Goal: Task Accomplishment & Management: Use online tool/utility

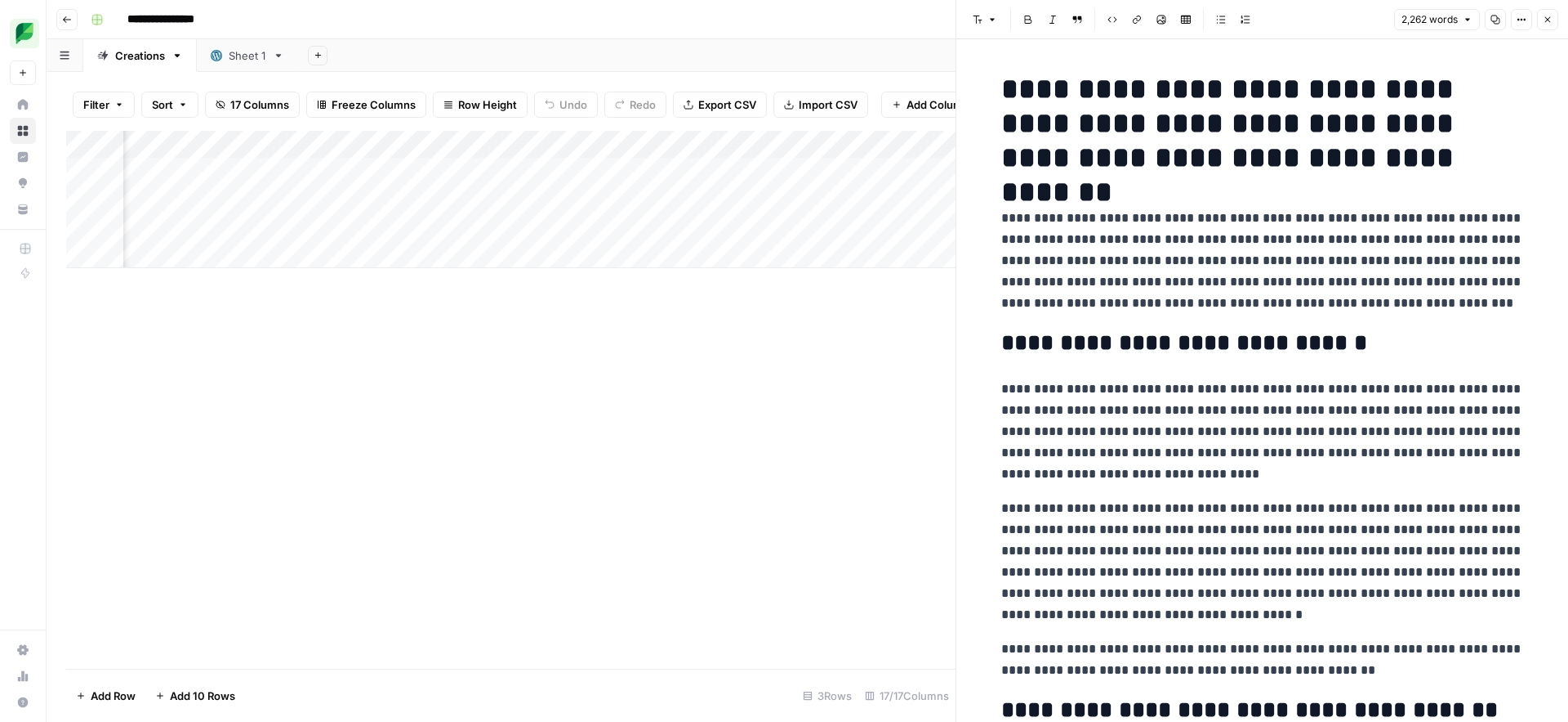
scroll to position [0, 737]
click at [390, 169] on div "Add Column" at bounding box center [510, 199] width 890 height 137
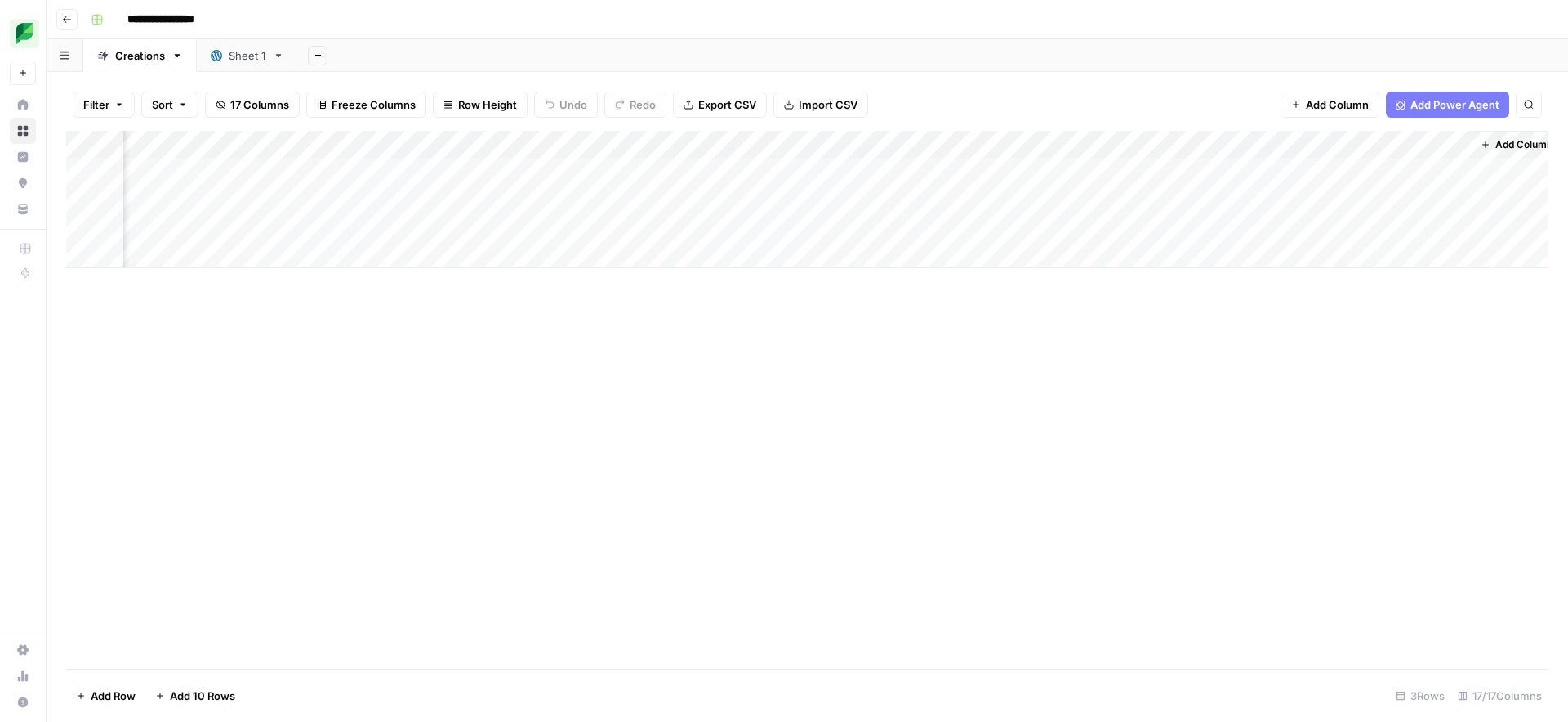
scroll to position [0, 1420]
click at [600, 186] on div "Add Column" at bounding box center [808, 199] width 1483 height 137
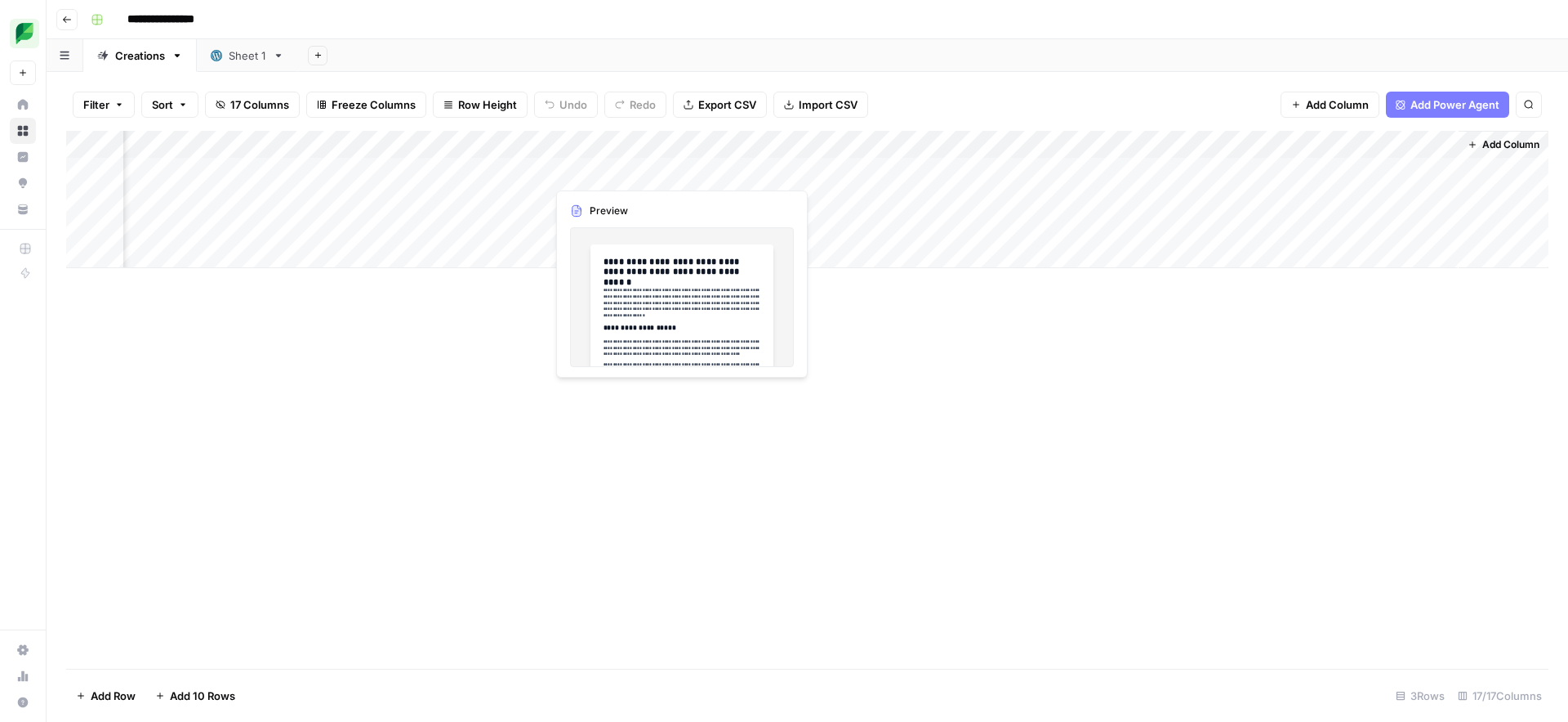
click at [600, 173] on div "Add Column" at bounding box center [808, 199] width 1483 height 137
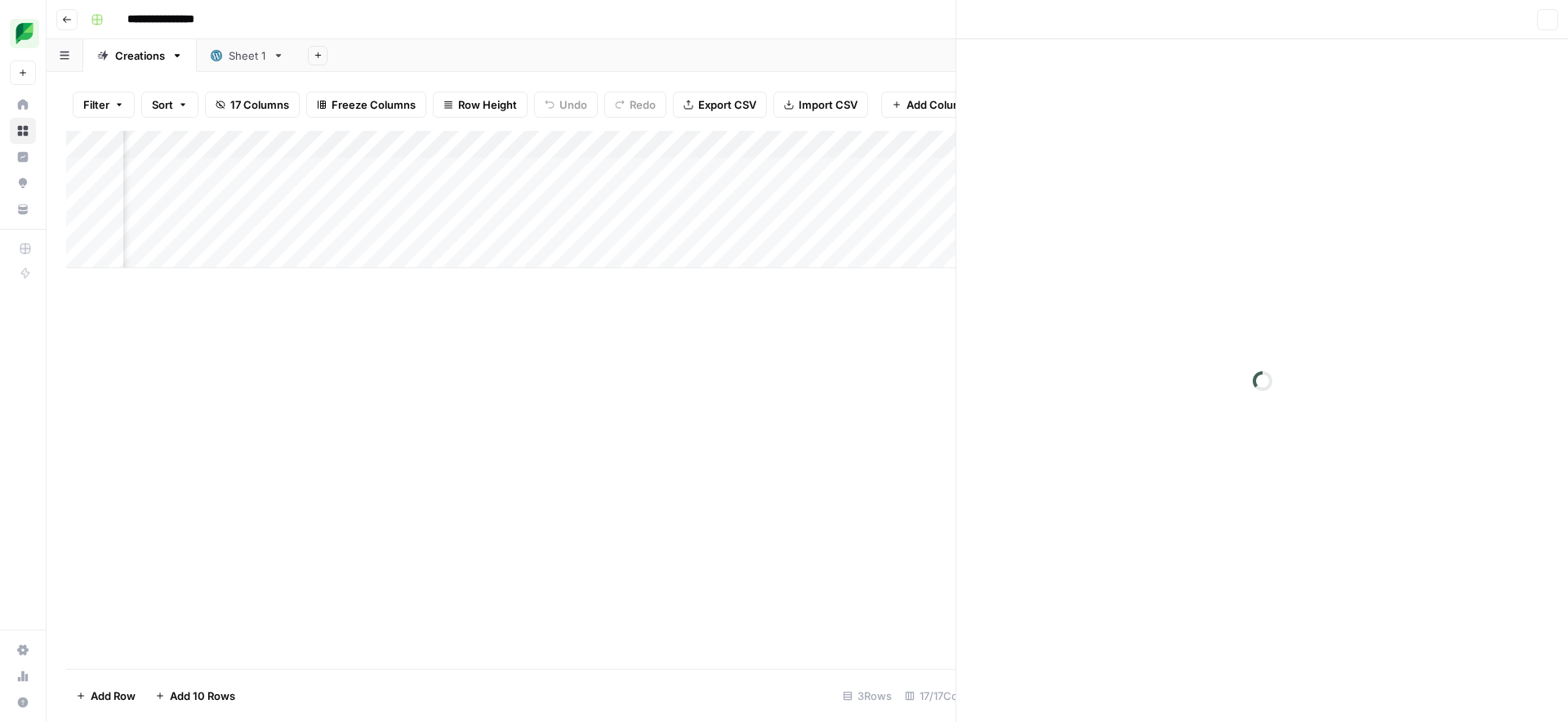
click at [600, 173] on div at bounding box center [620, 171] width 149 height 30
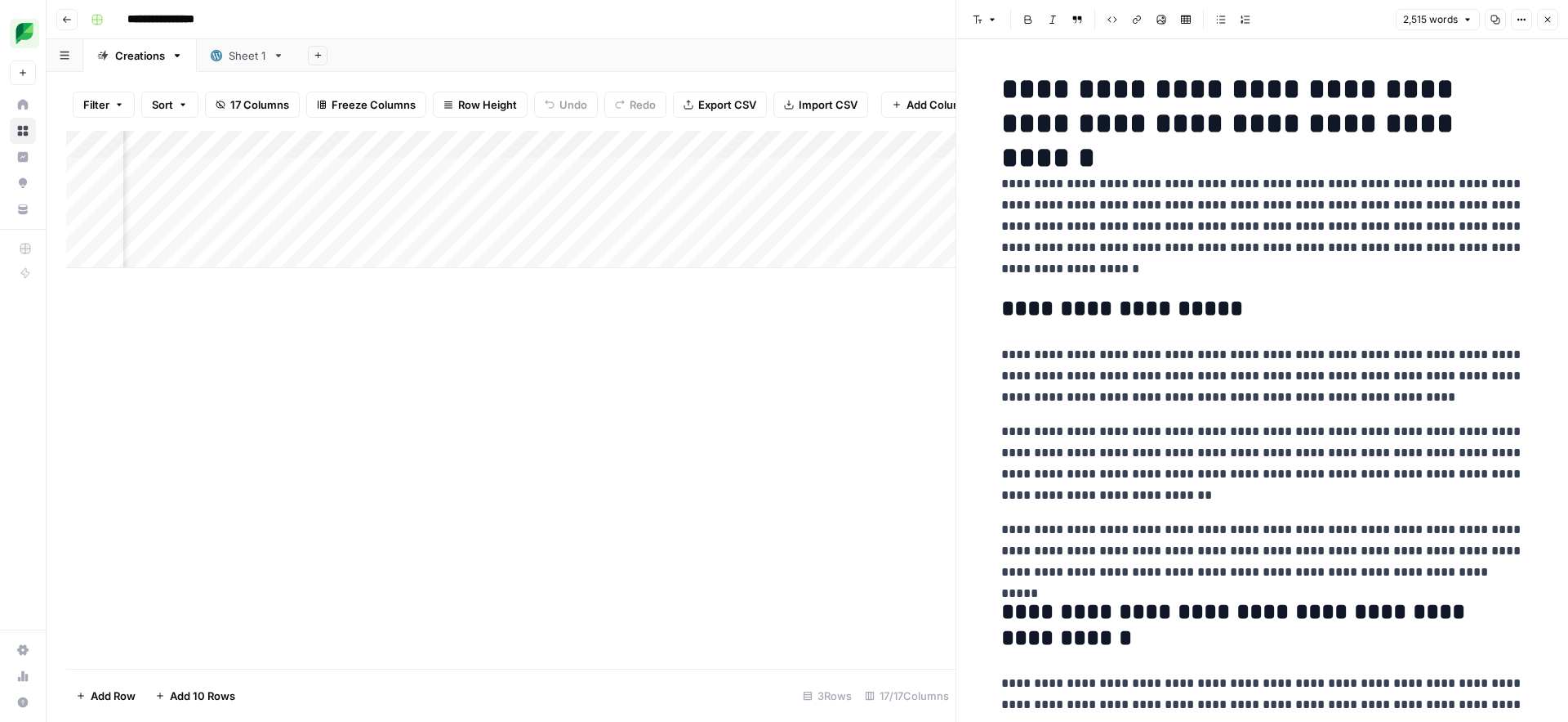
click at [586, 196] on div "Add Column" at bounding box center [510, 199] width 890 height 137
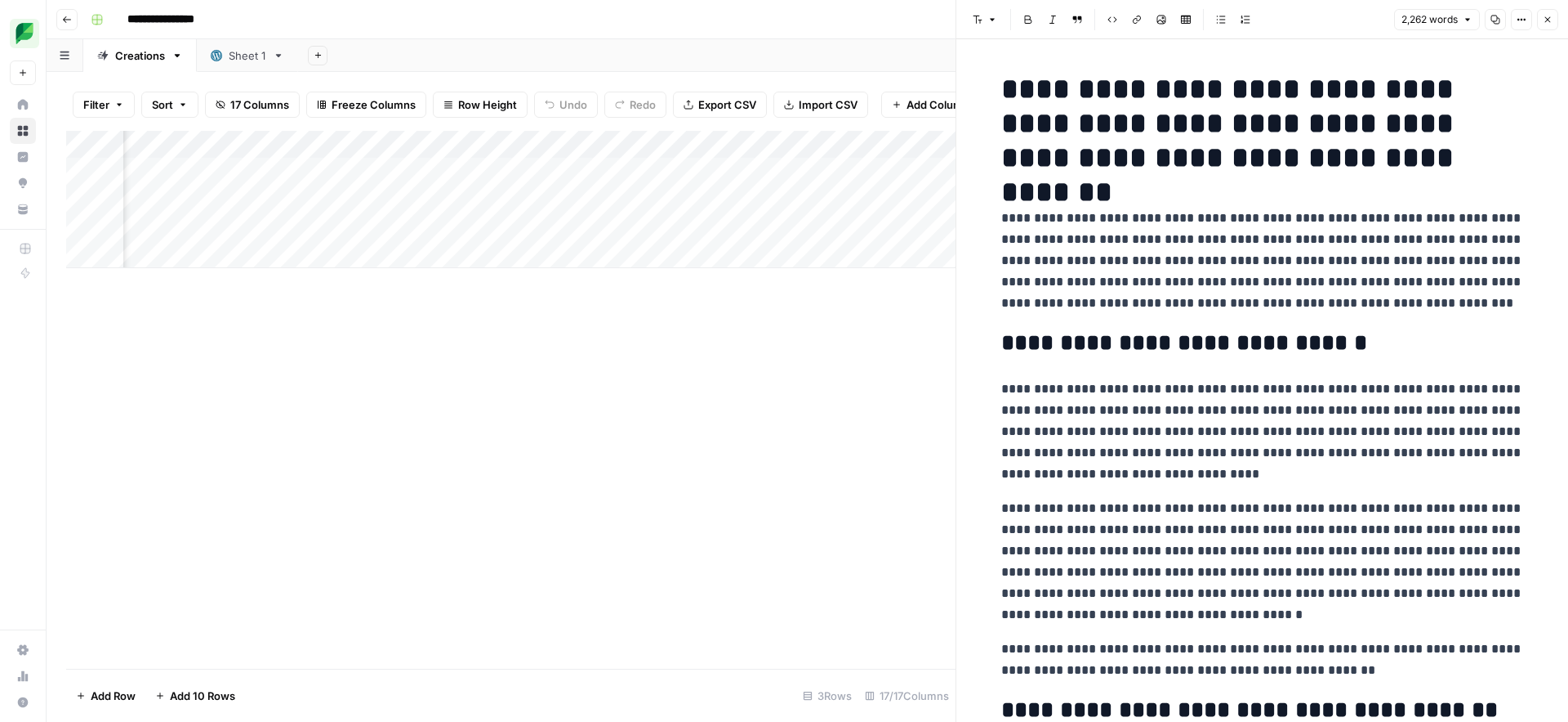
click at [587, 182] on div "Add Column" at bounding box center [510, 199] width 890 height 137
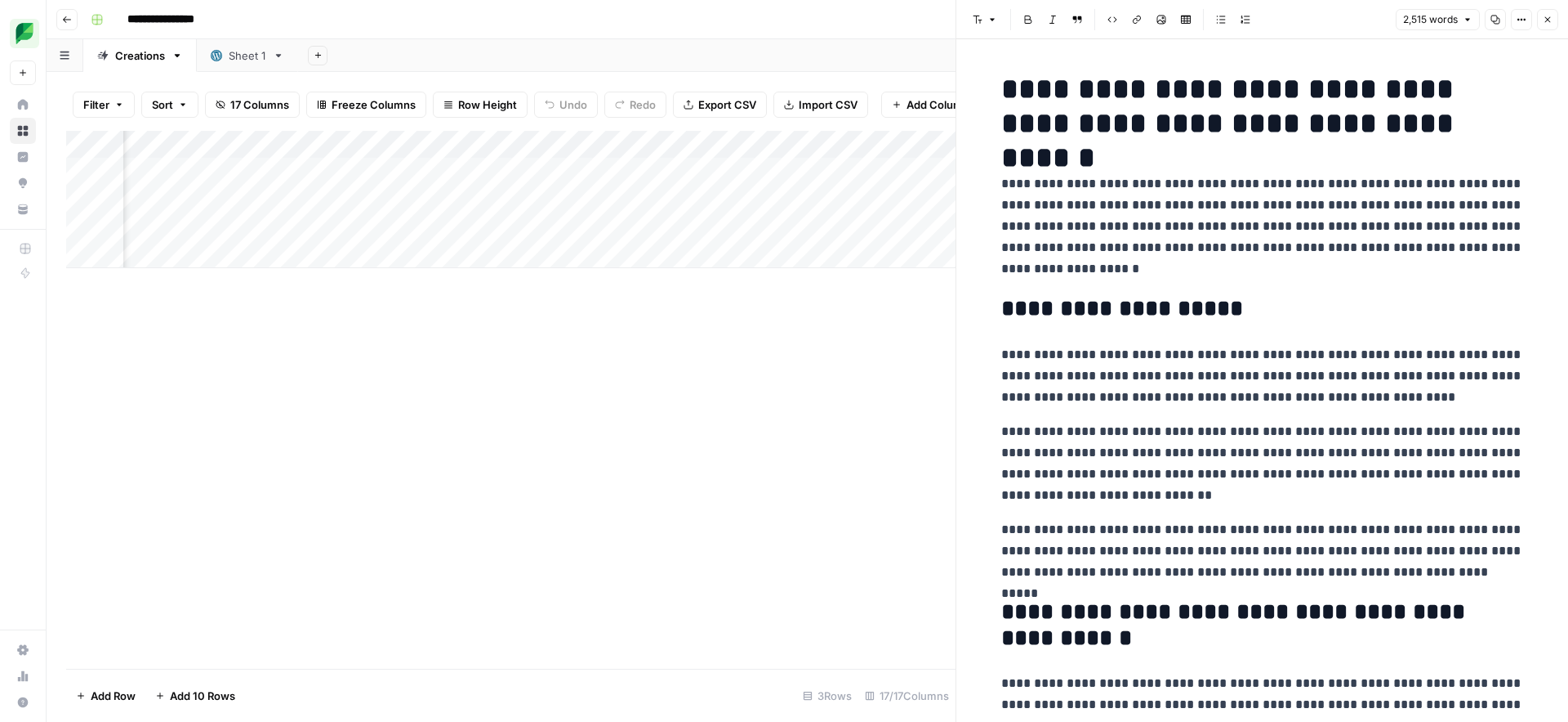
click at [589, 197] on div "Add Column" at bounding box center [510, 199] width 890 height 137
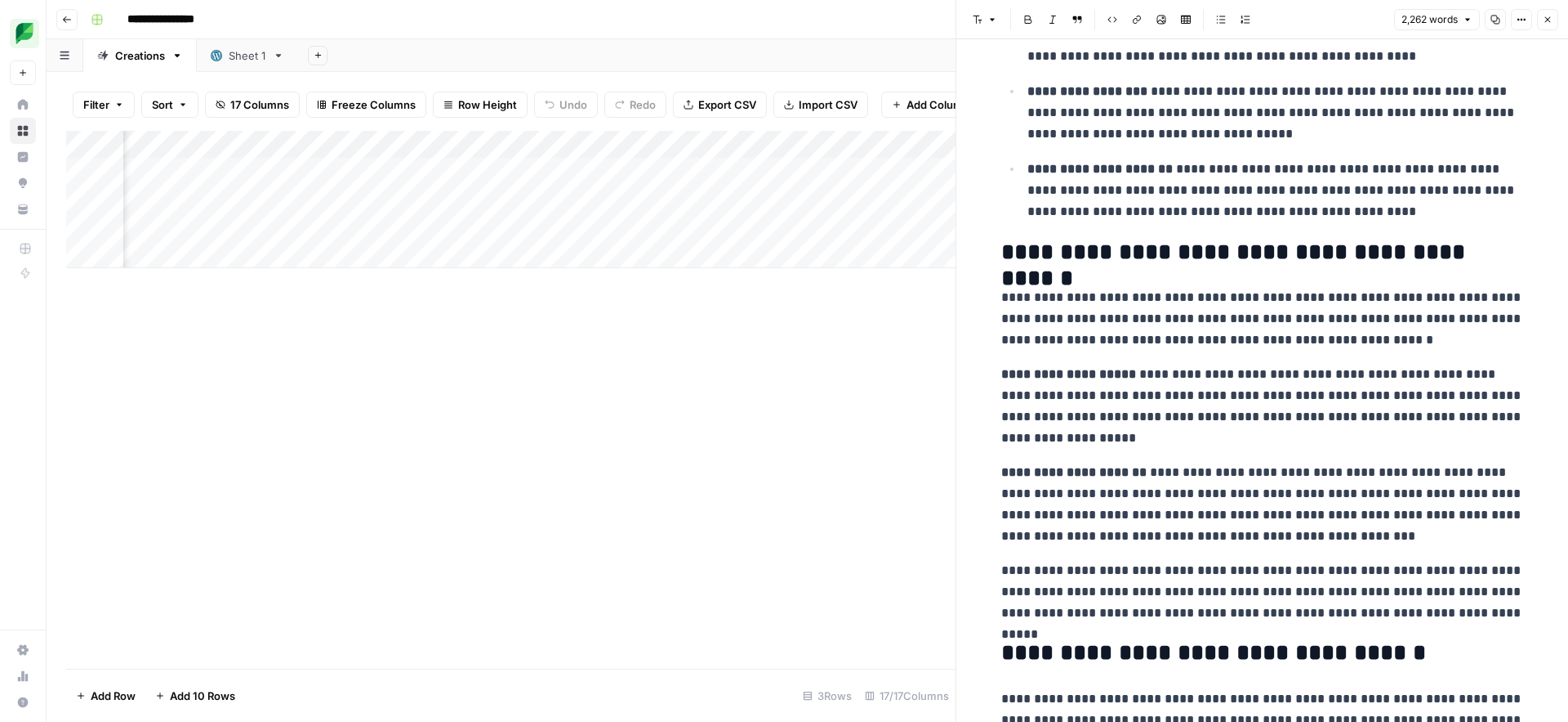
scroll to position [0, 486]
click at [648, 205] on div at bounding box center [620, 199] width 149 height 30
click at [629, 196] on div at bounding box center [620, 199] width 149 height 30
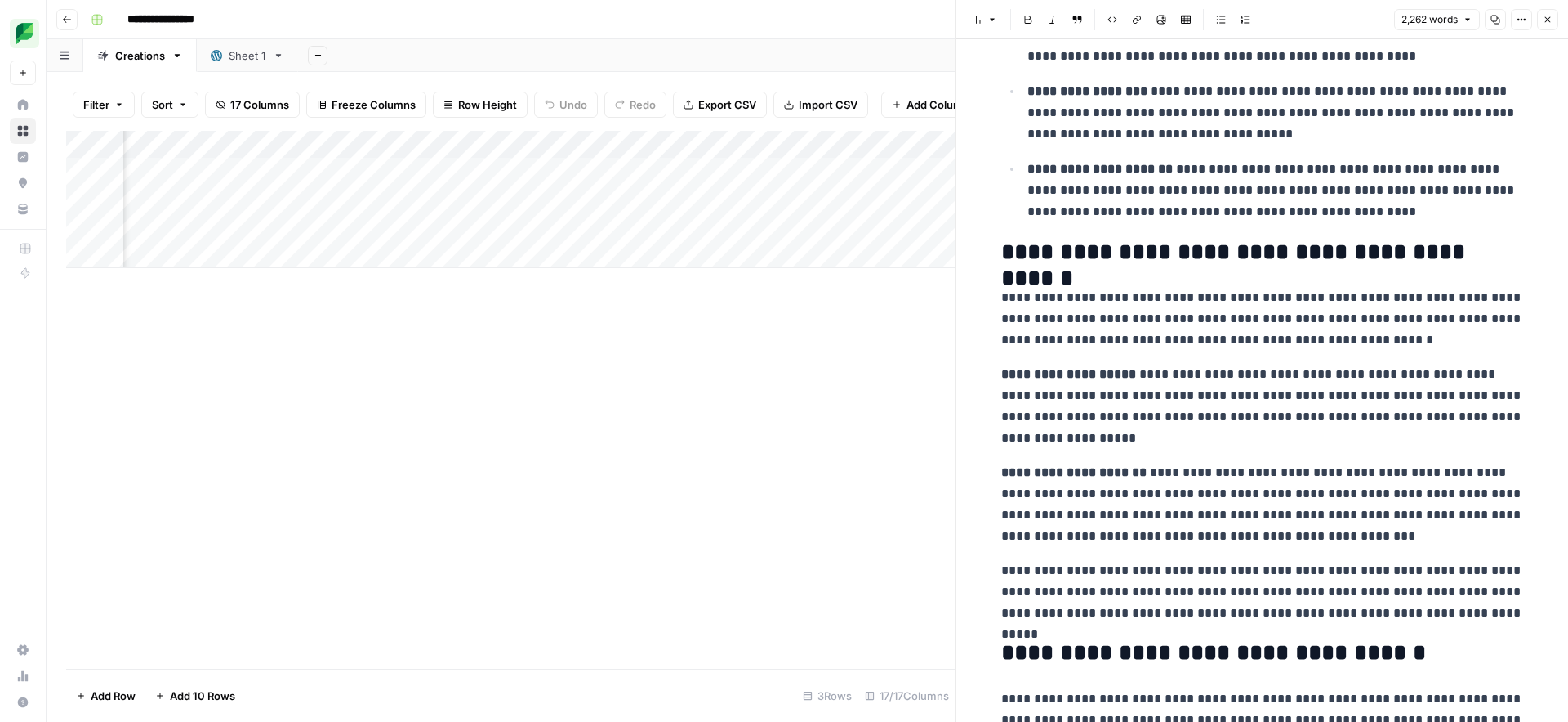
click at [629, 196] on div at bounding box center [620, 199] width 149 height 30
click at [661, 199] on div at bounding box center [620, 199] width 149 height 30
click at [1547, 19] on icon "button" at bounding box center [1548, 20] width 6 height 6
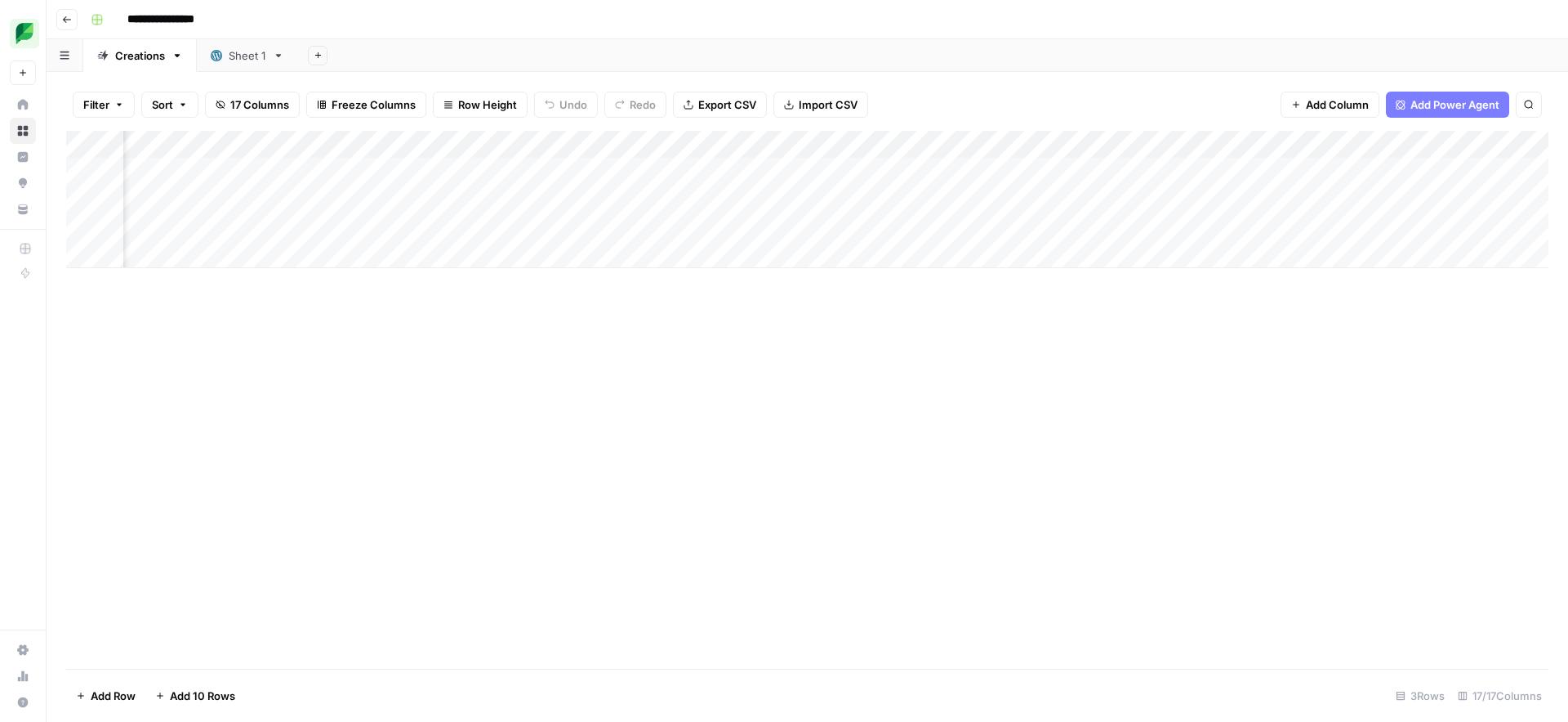
click at [655, 197] on div "Add Column" at bounding box center [808, 199] width 1483 height 137
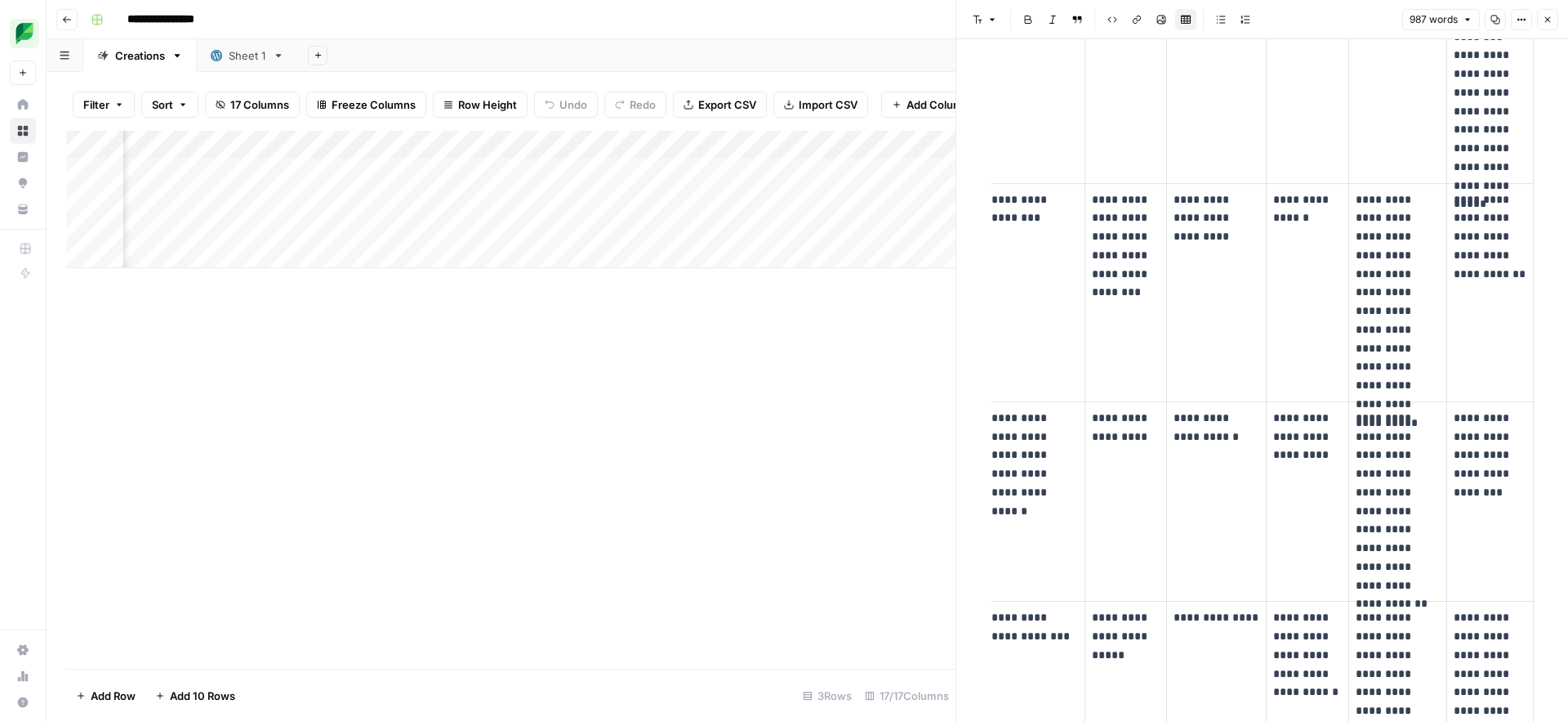
scroll to position [2559, 0]
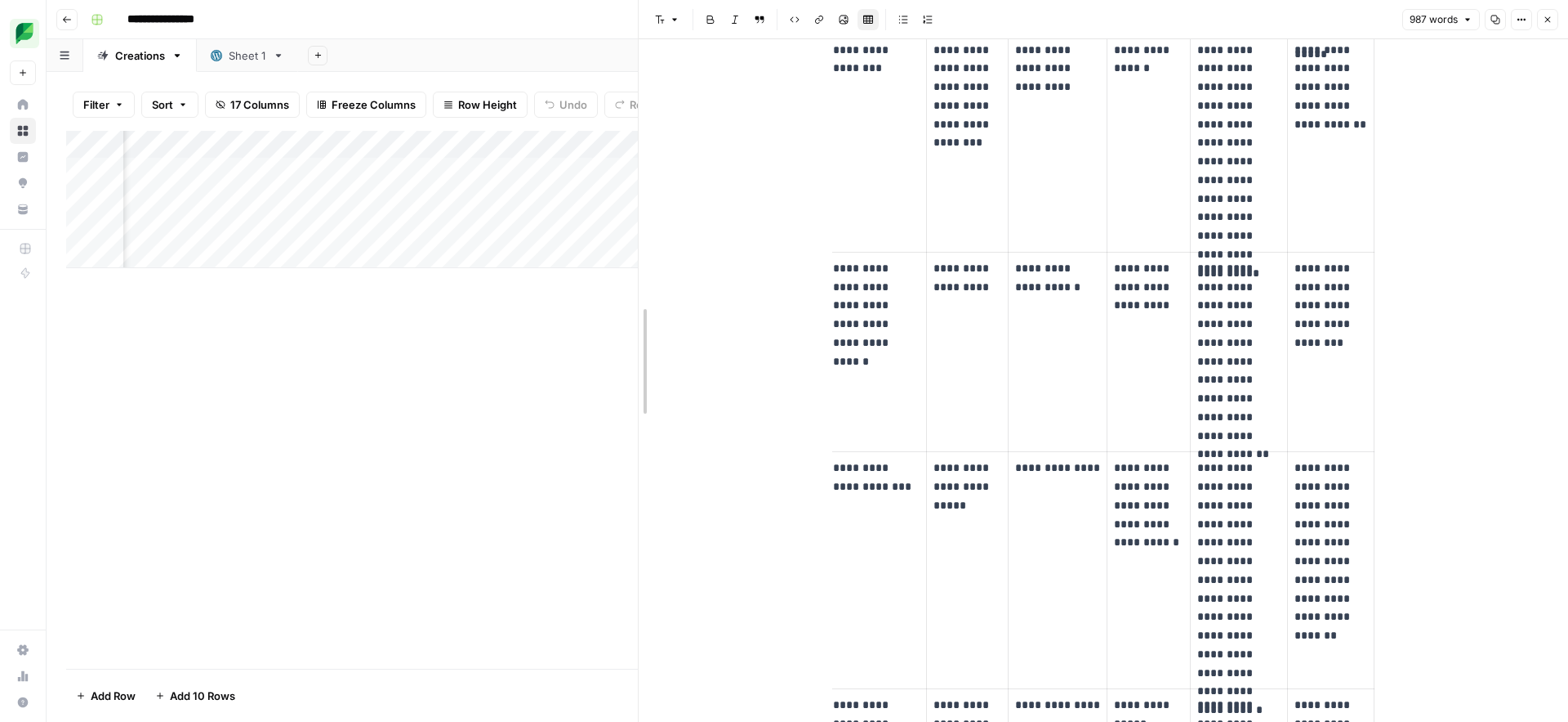
drag, startPoint x: 953, startPoint y: 565, endPoint x: 636, endPoint y: 632, distance: 324.0
click at [636, 632] on div at bounding box center [638, 361] width 16 height 722
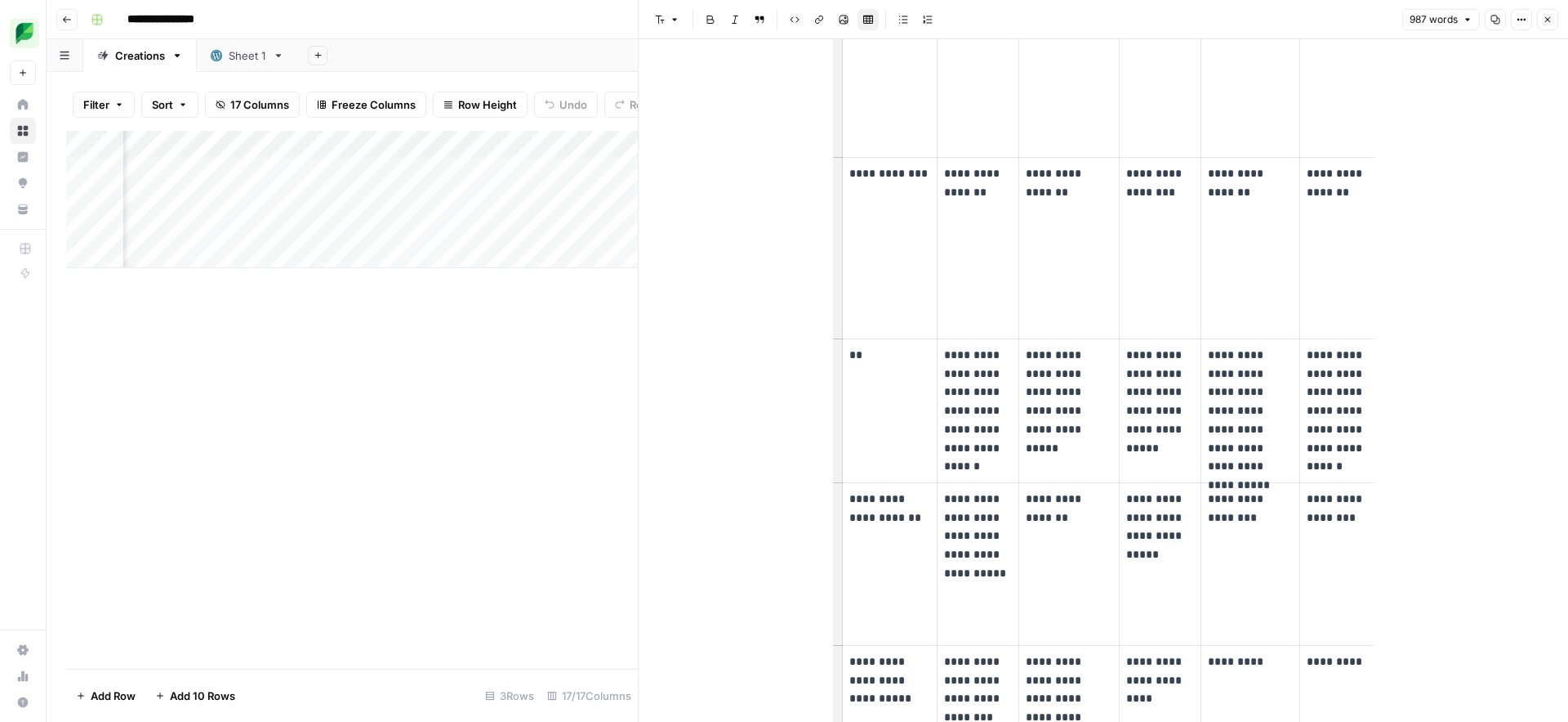
scroll to position [1016, 0]
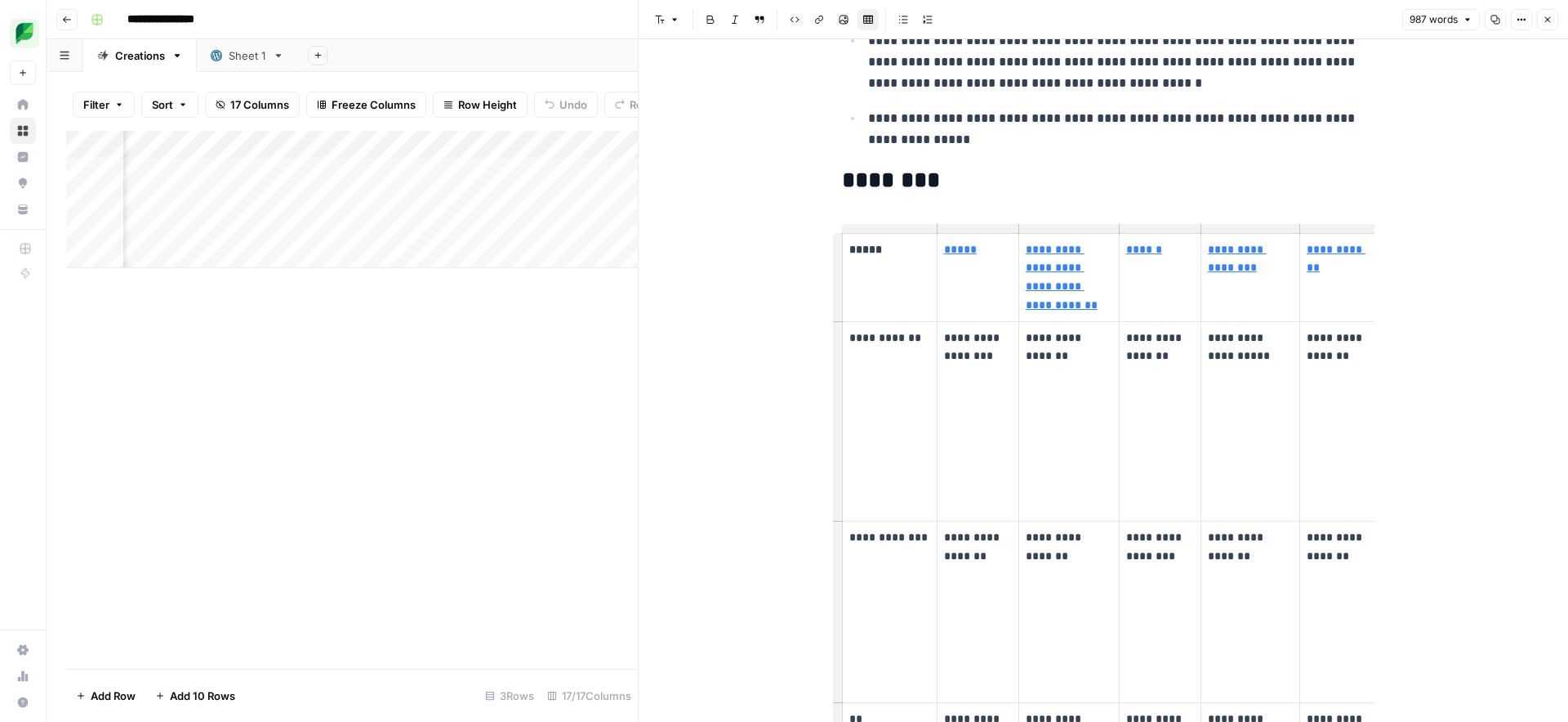
click at [954, 254] on link "*****" at bounding box center [960, 249] width 33 height 11
click at [1002, 227] on input "[URL][DOMAIN_NAME]" at bounding box center [1055, 225] width 217 height 16
click at [957, 246] on link "*****" at bounding box center [960, 249] width 33 height 11
type input "[URL][DOMAIN_NAME]"
click at [1183, 225] on icon at bounding box center [1181, 226] width 9 height 9
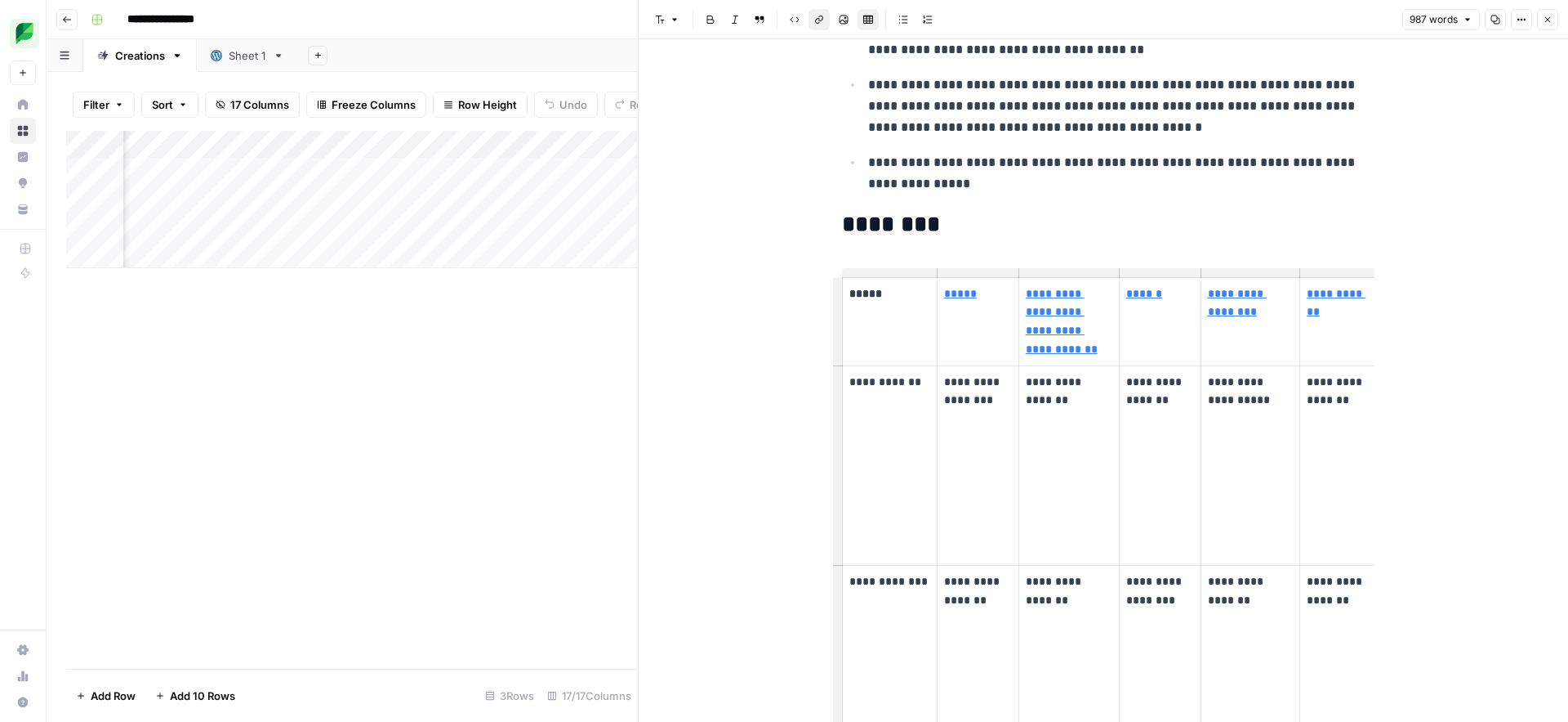
scroll to position [995, 0]
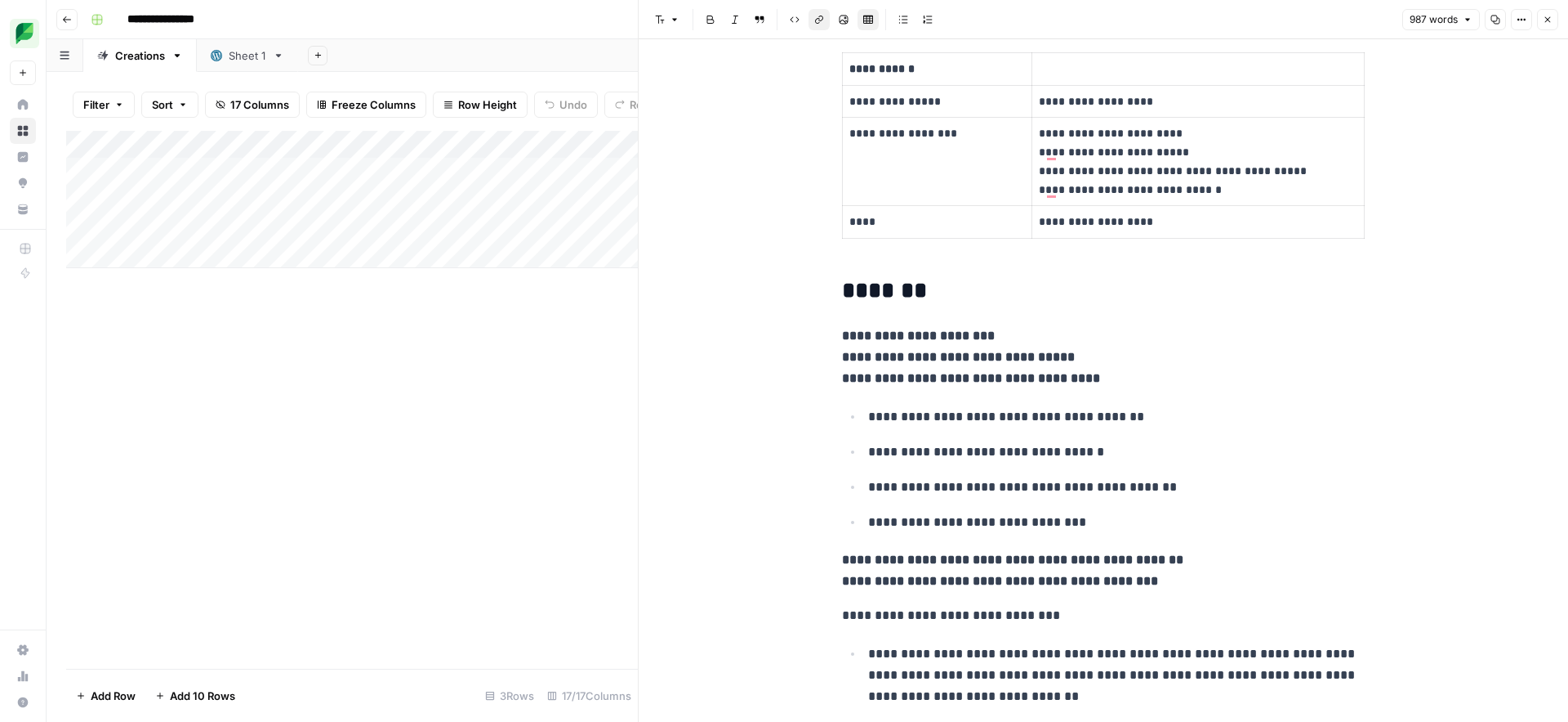
click at [414, 201] on div "Add Column" at bounding box center [352, 199] width 572 height 137
click at [493, 375] on div "Add Column" at bounding box center [352, 400] width 572 height 538
click at [1550, 22] on icon "button" at bounding box center [1548, 20] width 6 height 6
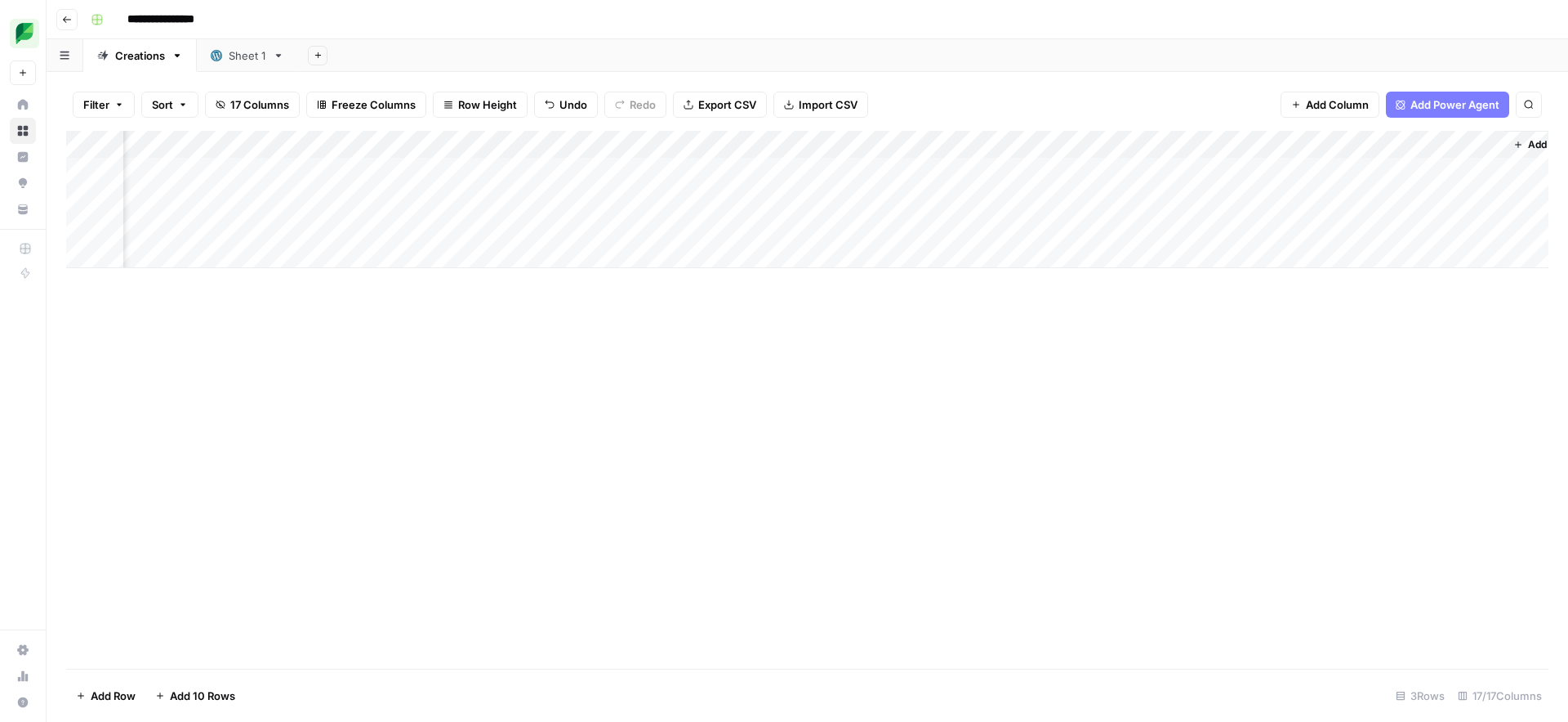
scroll to position [0, 1420]
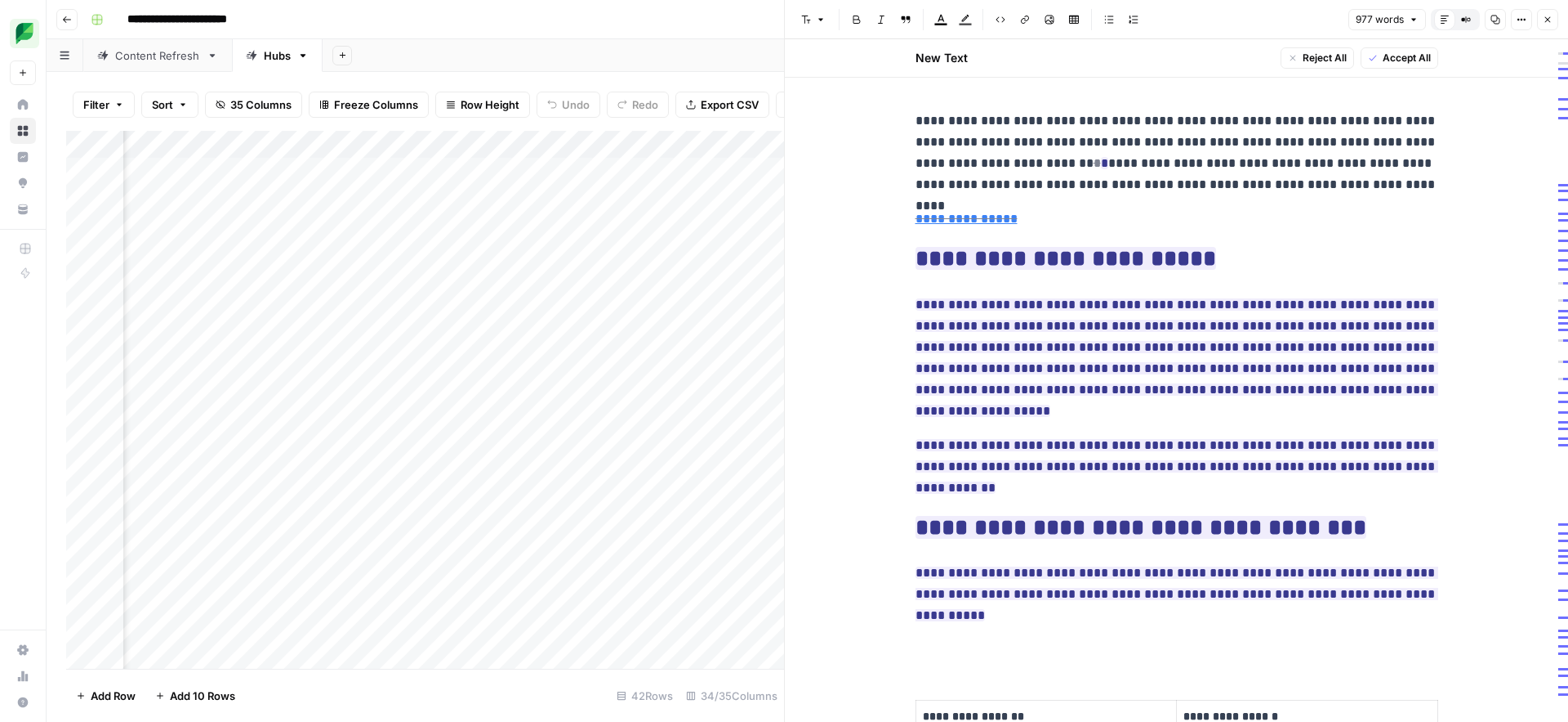
click at [1546, 16] on icon "button" at bounding box center [1548, 20] width 9 height 9
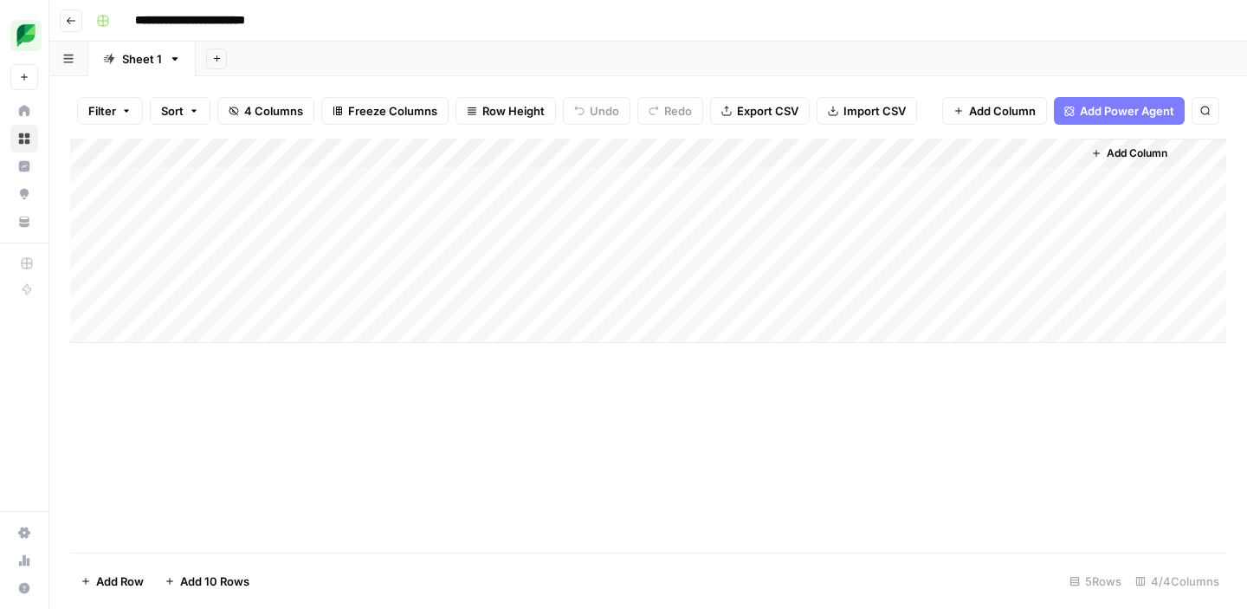
click at [922, 181] on div "Add Column" at bounding box center [648, 241] width 1156 height 204
click at [957, 187] on div "Add Column" at bounding box center [648, 241] width 1156 height 204
click at [957, 187] on body "**********" at bounding box center [623, 304] width 1247 height 609
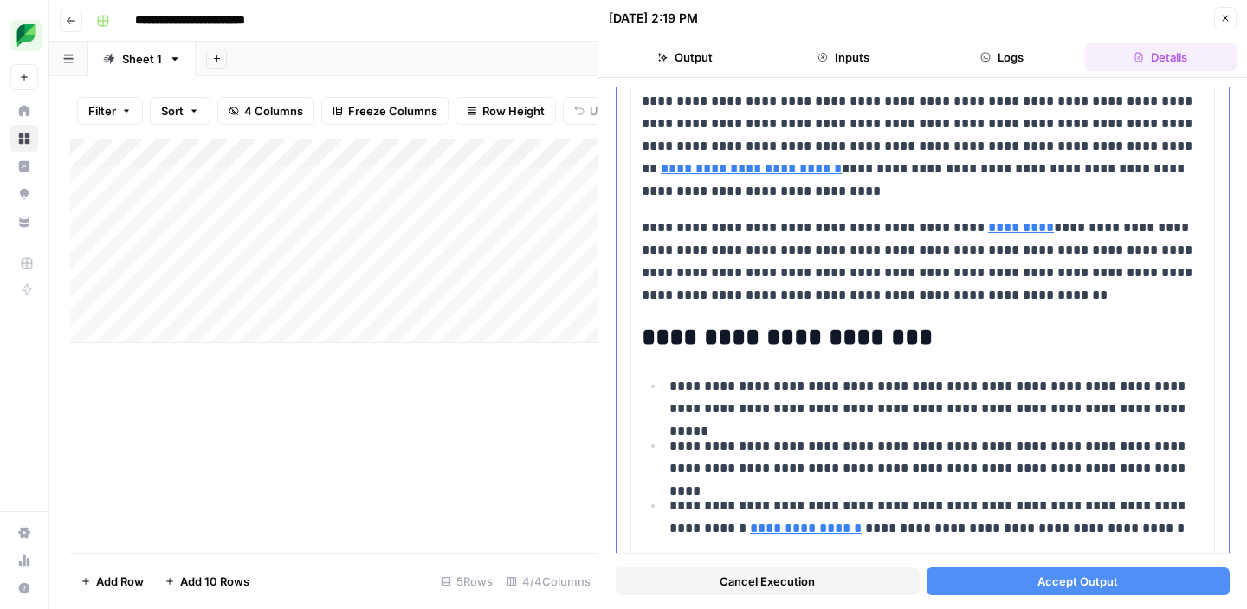
scroll to position [474, 0]
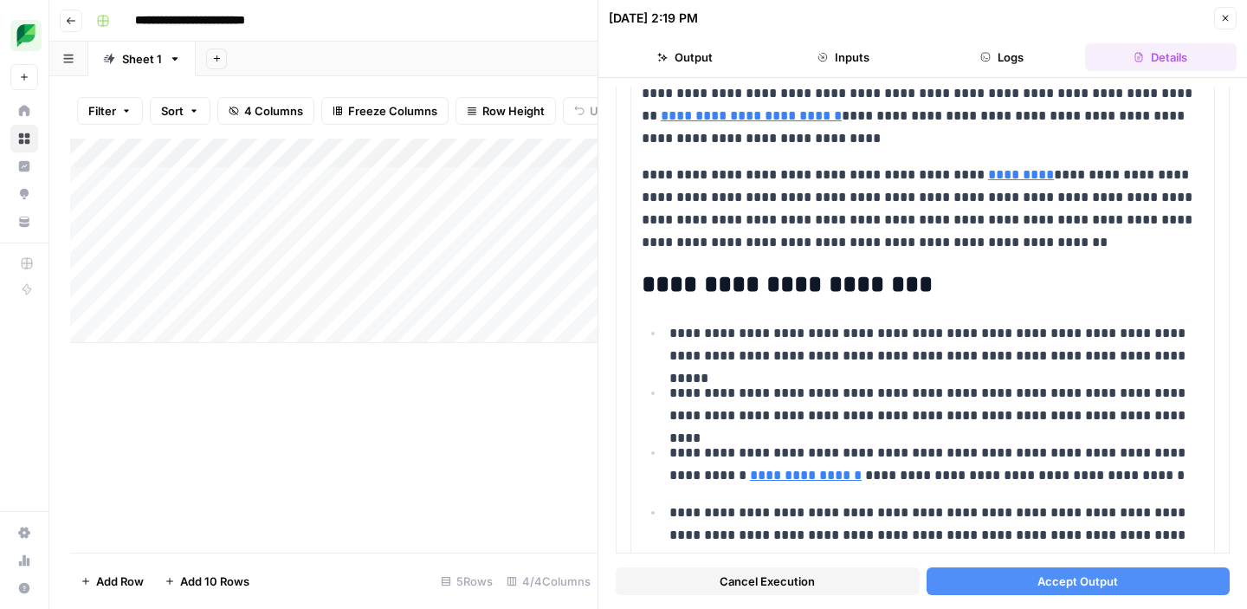
click at [482, 461] on div "Add Column" at bounding box center [333, 346] width 527 height 414
click at [1226, 17] on icon "button" at bounding box center [1225, 18] width 10 height 10
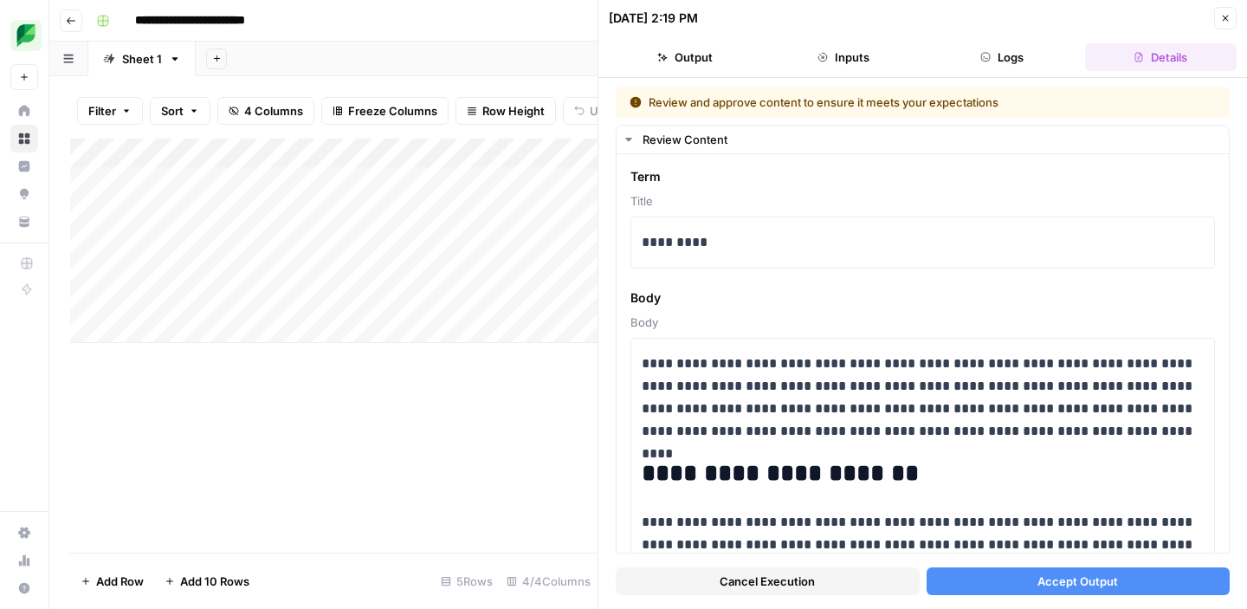
click at [1228, 14] on icon "button" at bounding box center [1225, 18] width 10 height 10
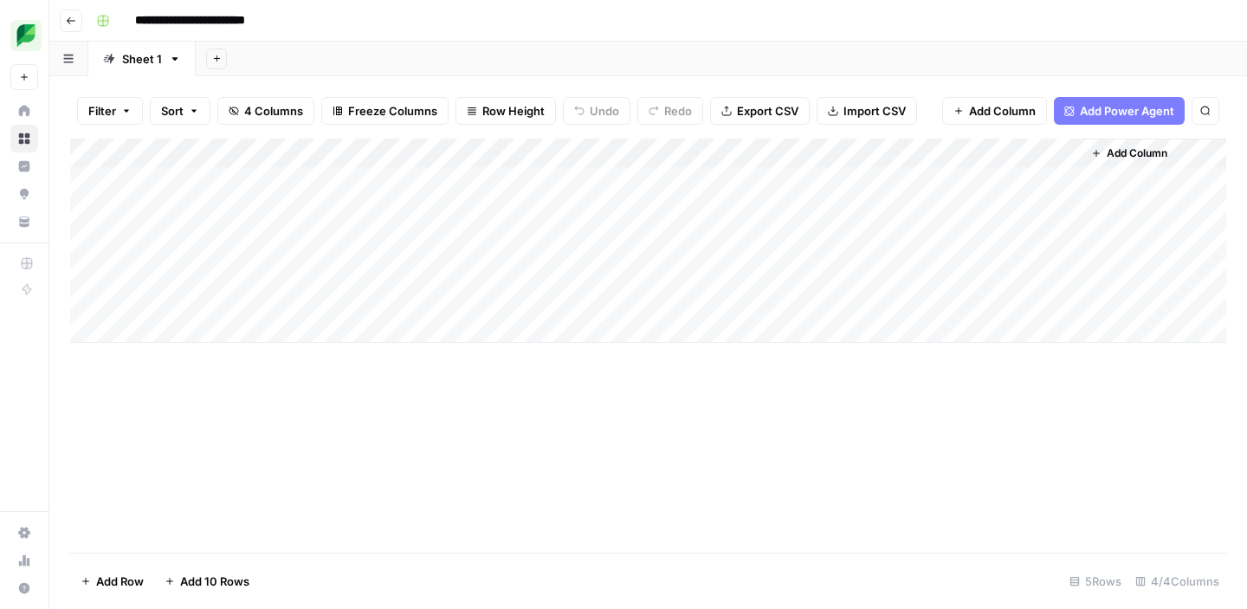
click at [218, 223] on div "Add Column" at bounding box center [648, 241] width 1156 height 204
click at [218, 220] on div "Add Column" at bounding box center [648, 241] width 1156 height 204
type textarea "**********"
click at [460, 217] on div "Add Column" at bounding box center [648, 241] width 1156 height 204
click at [449, 214] on div "Add Column" at bounding box center [648, 241] width 1156 height 204
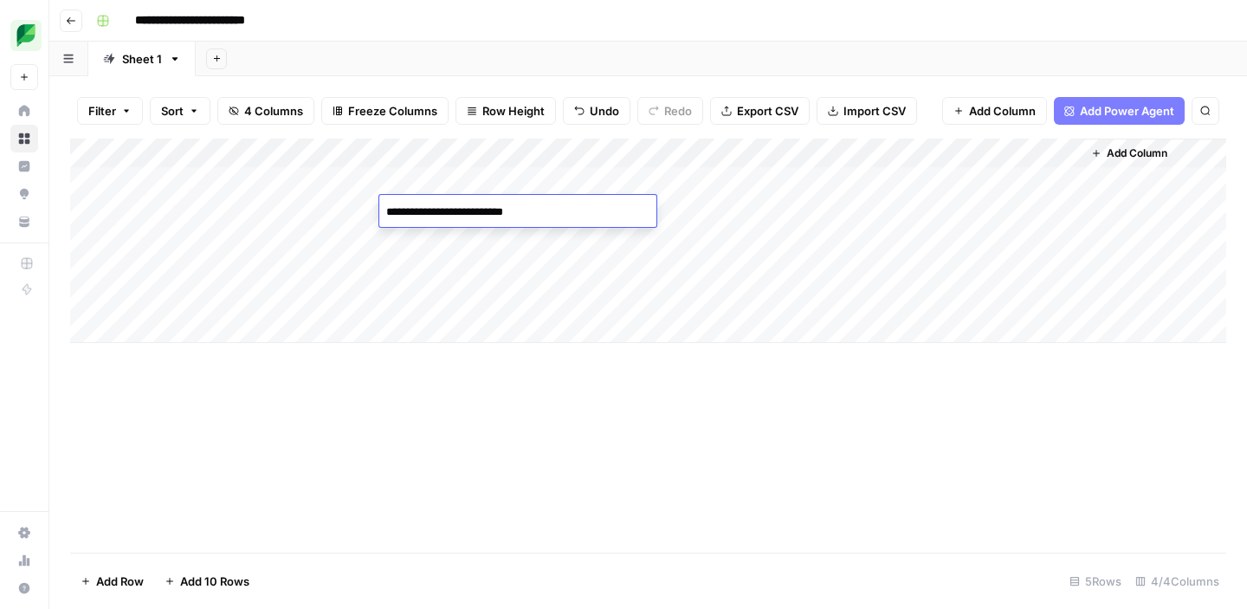
type textarea "**********"
click at [708, 203] on div "Add Column" at bounding box center [648, 241] width 1156 height 204
click at [654, 213] on div "Add Column" at bounding box center [648, 241] width 1156 height 204
click at [654, 213] on textarea at bounding box center [767, 212] width 277 height 24
type textarea "**********"
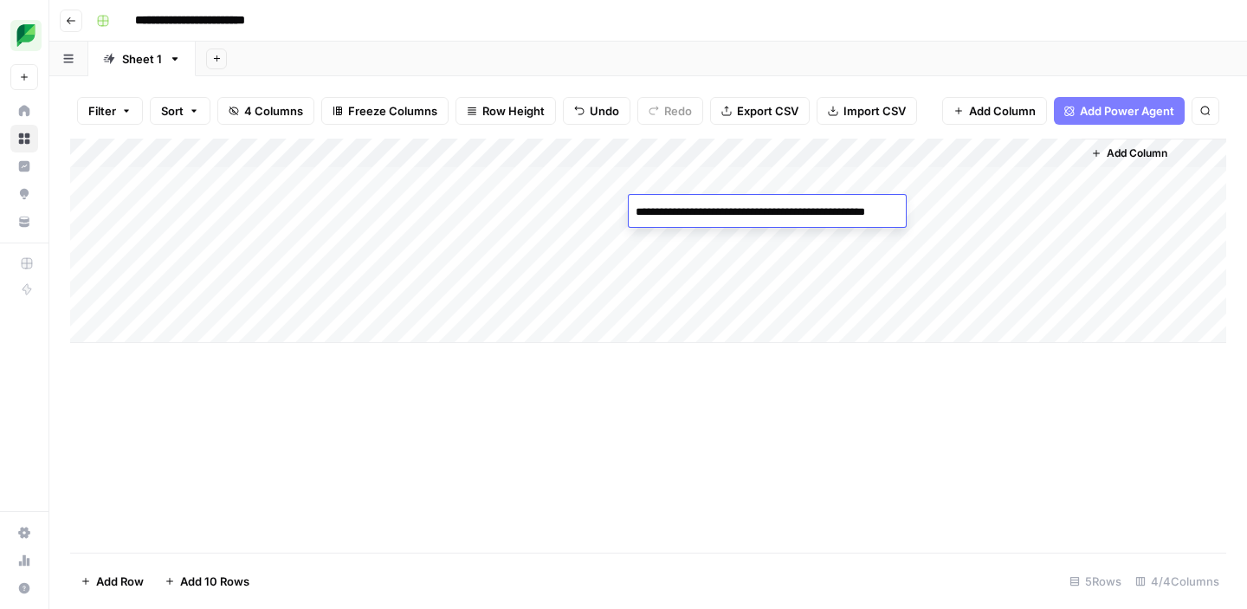
click at [691, 436] on div "Add Column" at bounding box center [648, 346] width 1156 height 414
click at [975, 214] on div "Add Column" at bounding box center [648, 241] width 1156 height 204
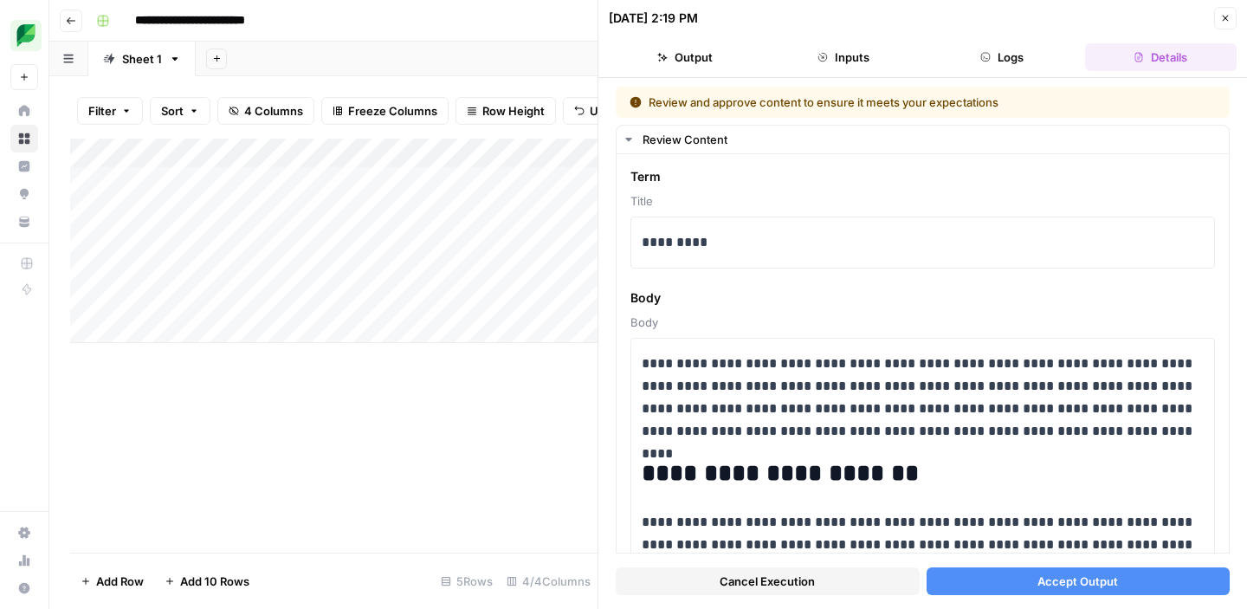
click at [495, 421] on div "Add Column" at bounding box center [333, 346] width 527 height 414
click at [1225, 15] on icon "button" at bounding box center [1225, 18] width 10 height 10
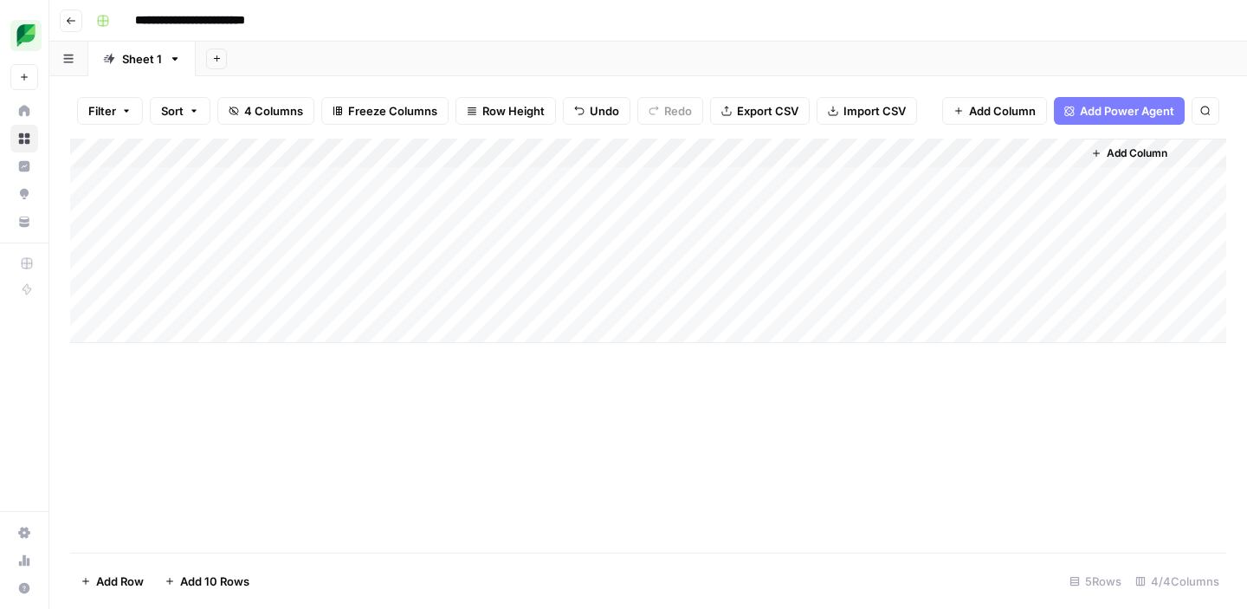
click at [959, 179] on div "Add Column" at bounding box center [648, 241] width 1156 height 204
click at [936, 207] on div "Add Column" at bounding box center [648, 241] width 1156 height 204
click at [936, 210] on div "Add Column" at bounding box center [648, 241] width 1156 height 204
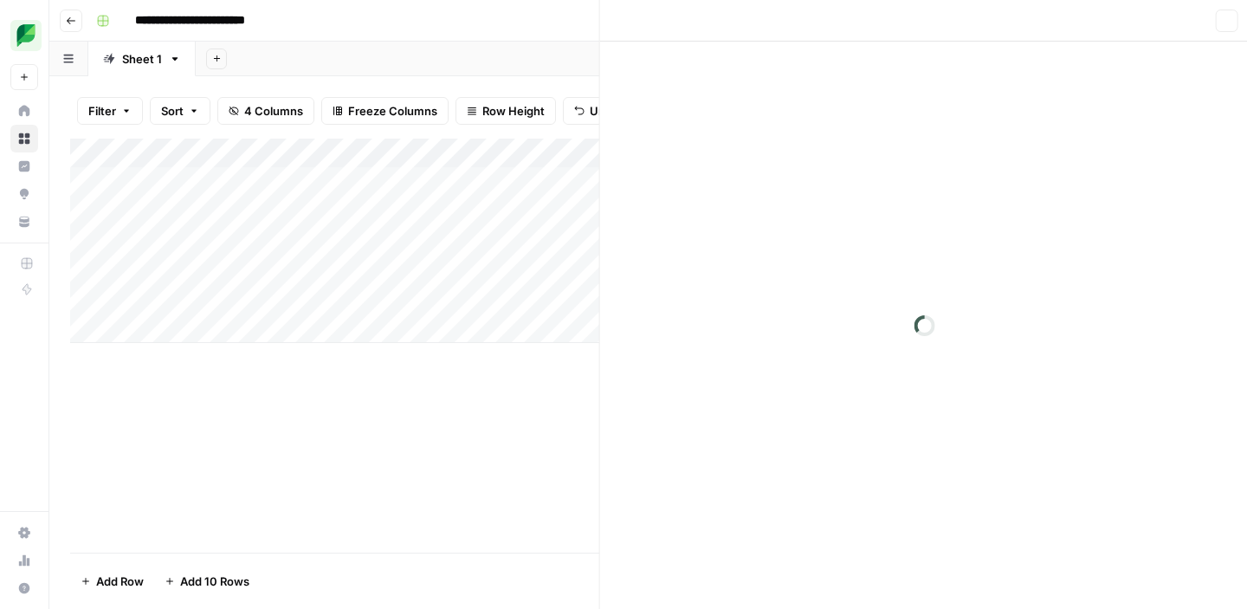
click at [936, 210] on div at bounding box center [980, 211] width 204 height 32
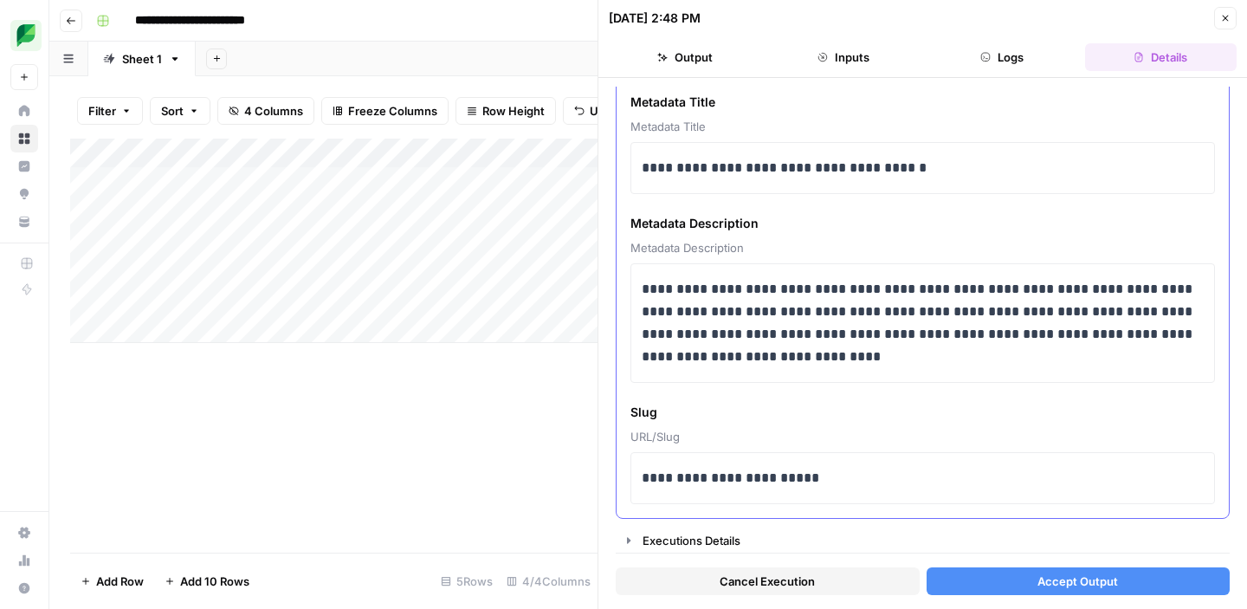
scroll to position [2736, 0]
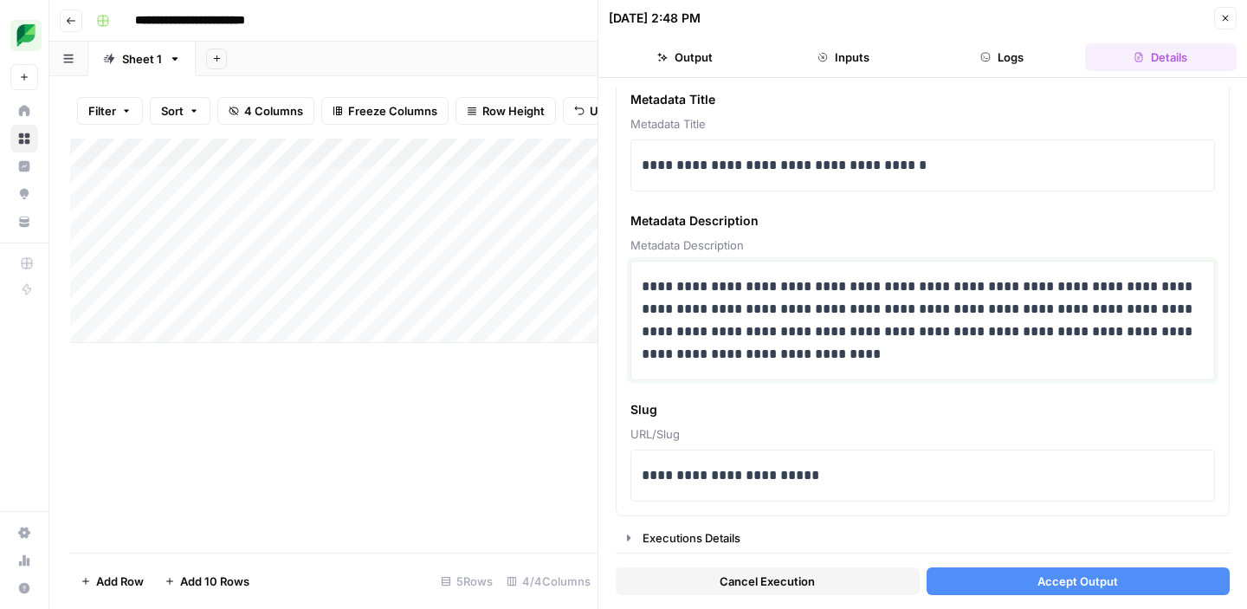
click at [763, 339] on p "**********" at bounding box center [923, 320] width 562 height 90
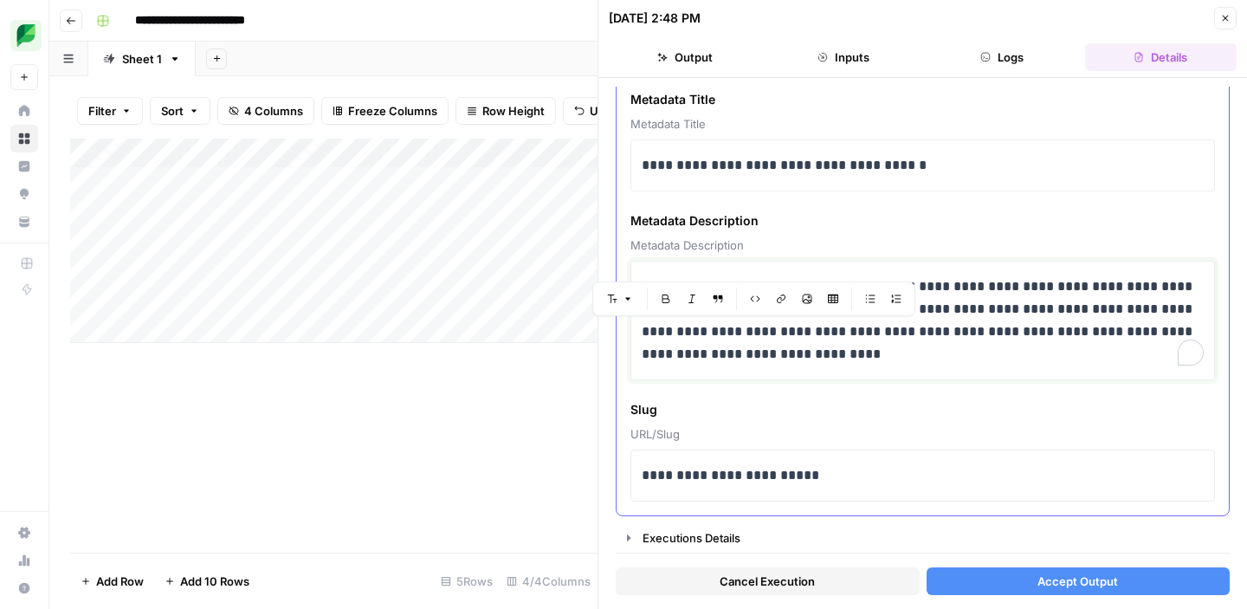
click at [815, 348] on p "**********" at bounding box center [923, 320] width 562 height 90
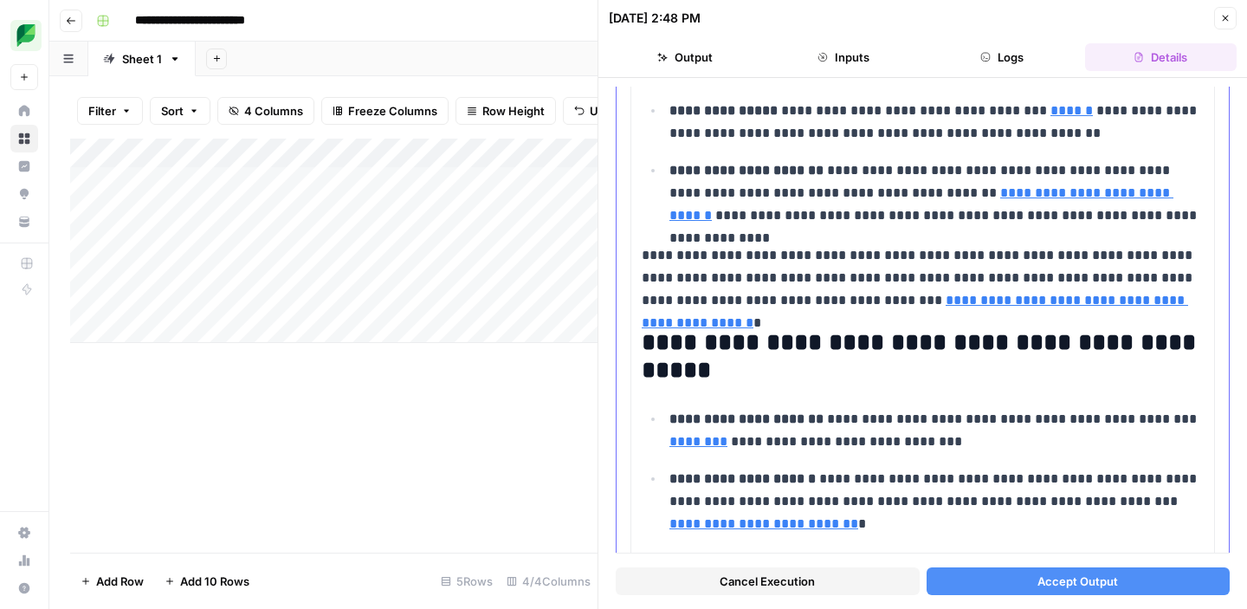
scroll to position [1119, 0]
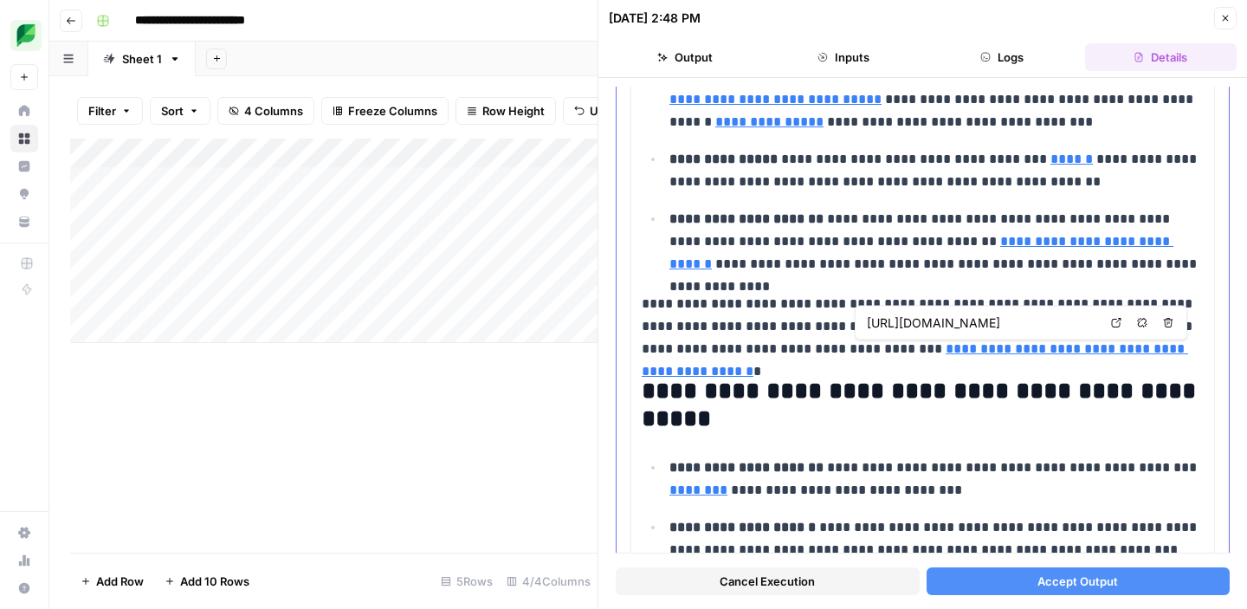
type input "https://sproutsocial.com/glossary/multilingual-sentiment/"
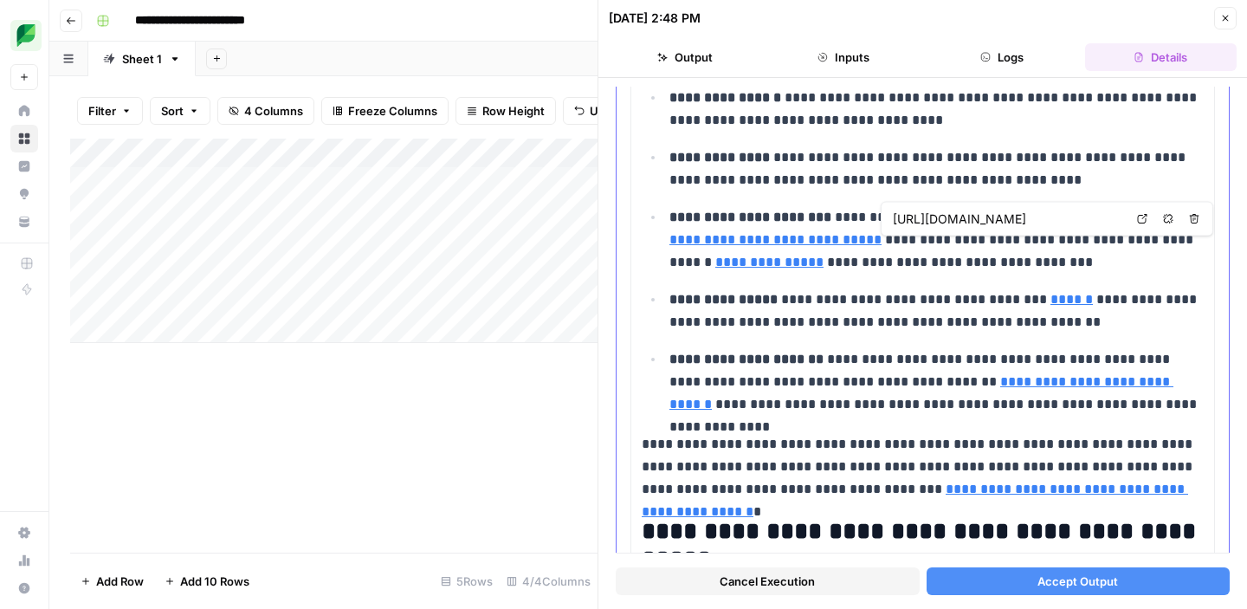
scroll to position [970, 0]
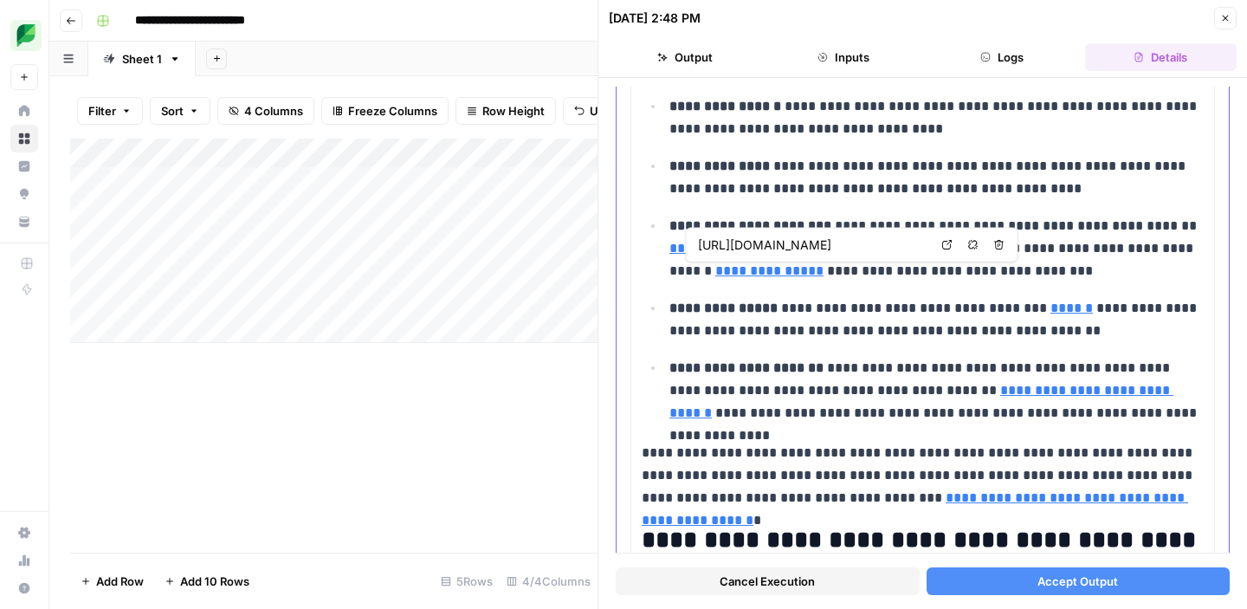
type input "https://sproutsocial.com/glossary/named-entity-recognition/"
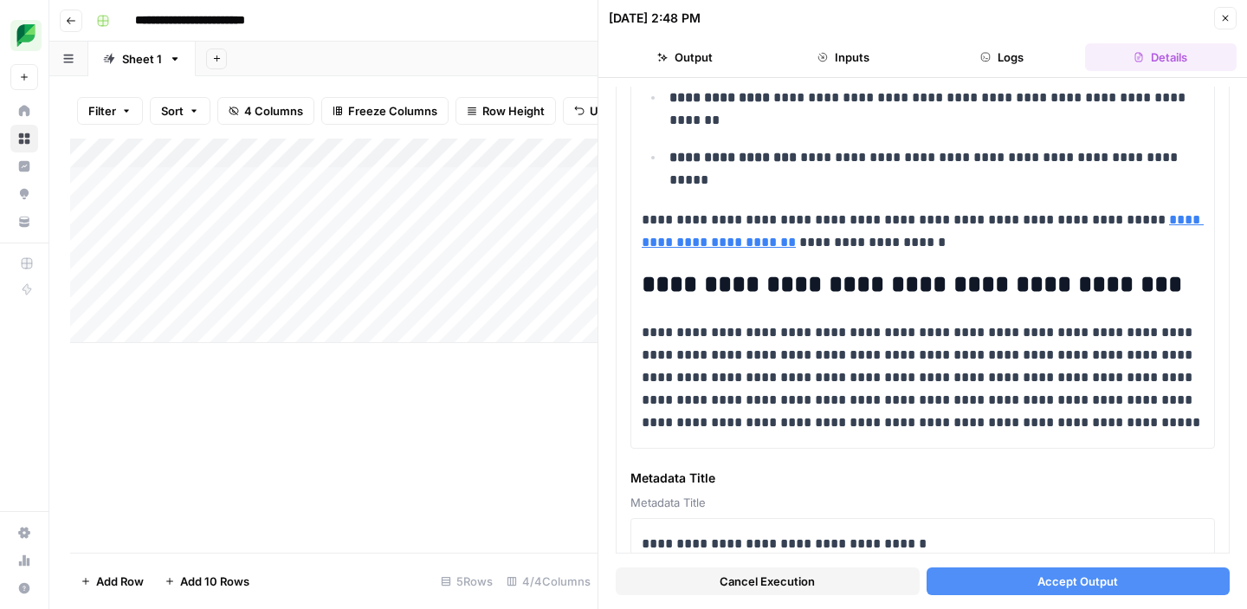
scroll to position [2350, 0]
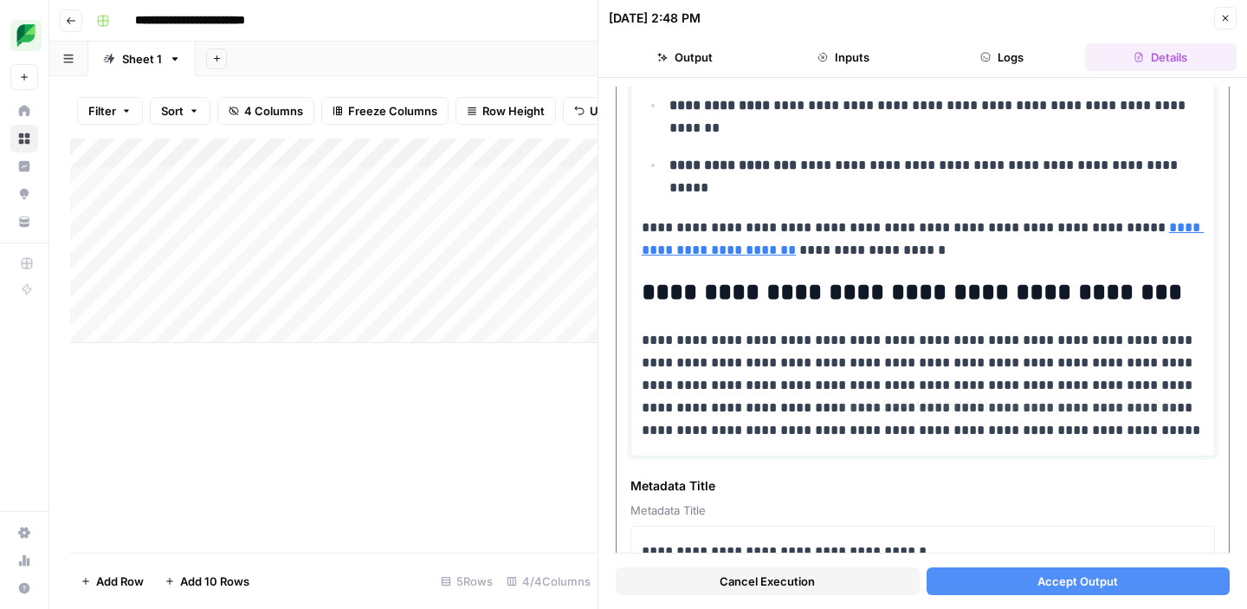
click at [838, 446] on link "**********" at bounding box center [740, 452] width 197 height 13
click at [667, 248] on link "**********" at bounding box center [923, 238] width 562 height 35
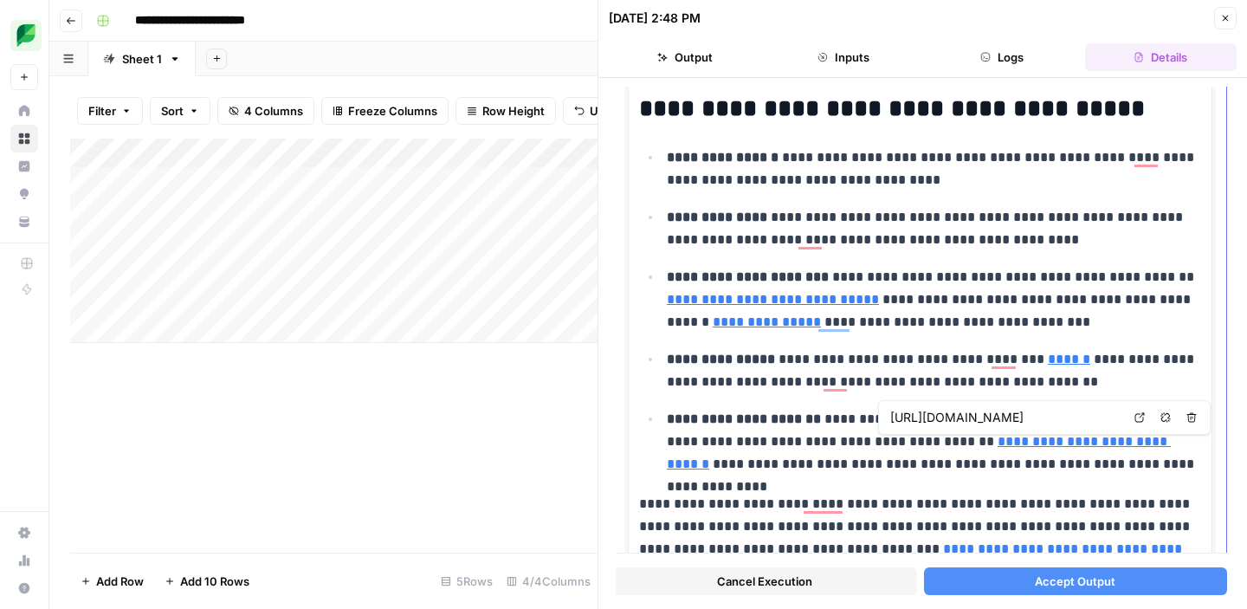
scroll to position [910, 0]
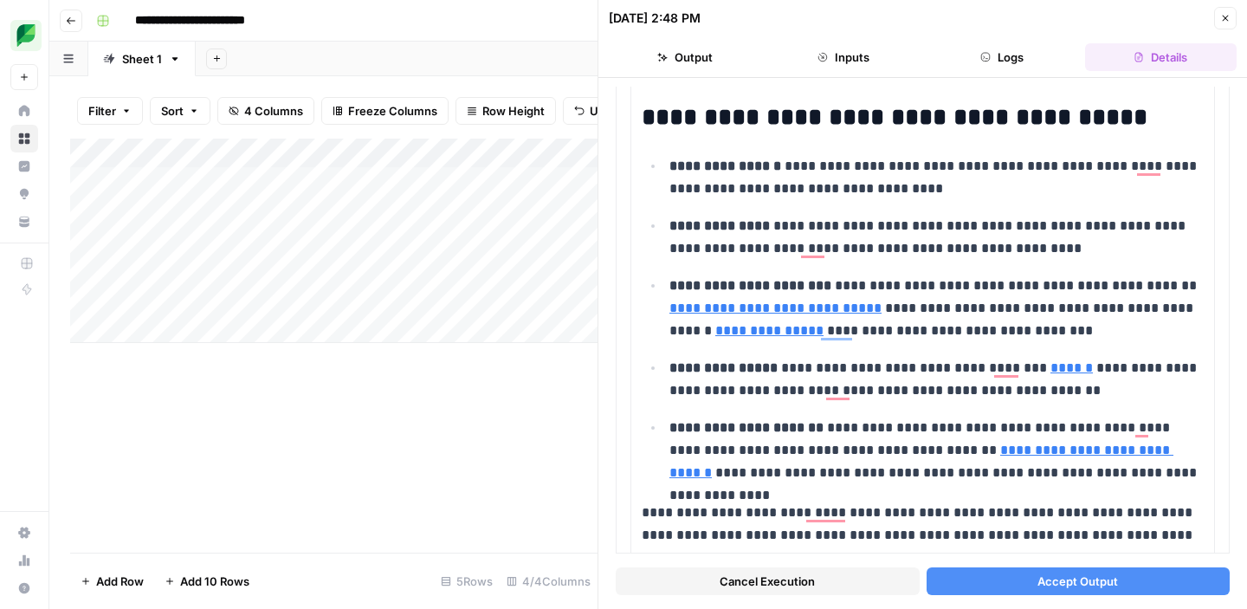
click at [471, 435] on div "Add Column" at bounding box center [333, 346] width 527 height 414
click at [1223, 14] on icon "button" at bounding box center [1225, 18] width 10 height 10
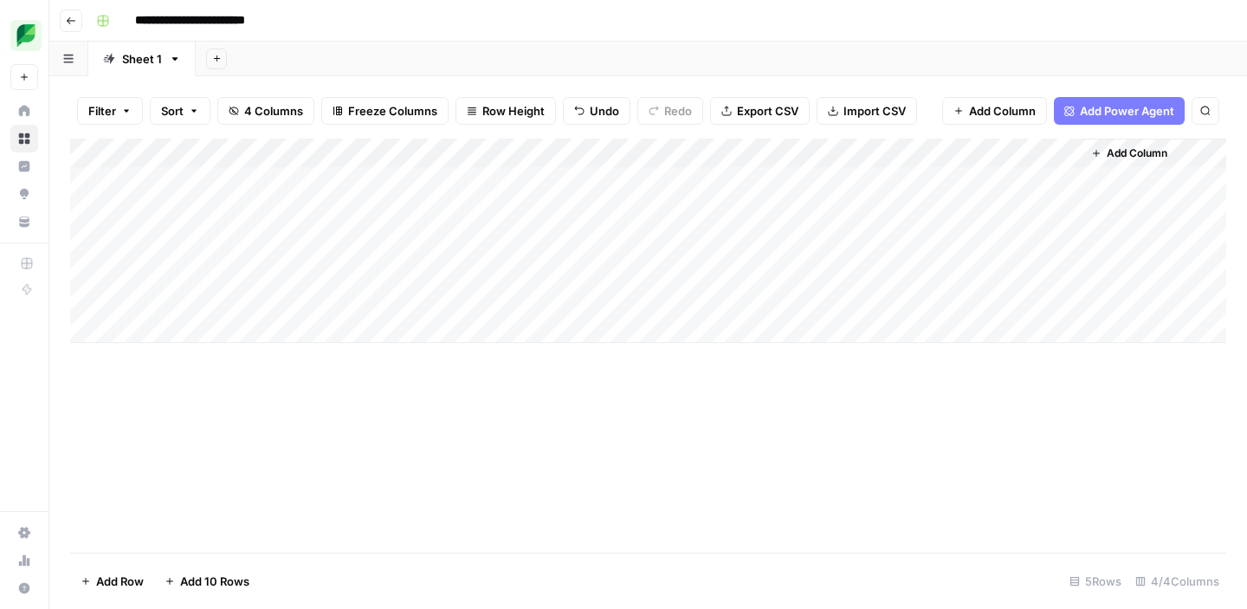
click at [241, 210] on div "Add Column" at bounding box center [648, 241] width 1156 height 204
click at [218, 242] on div "Add Column" at bounding box center [648, 241] width 1156 height 204
type textarea "**********"
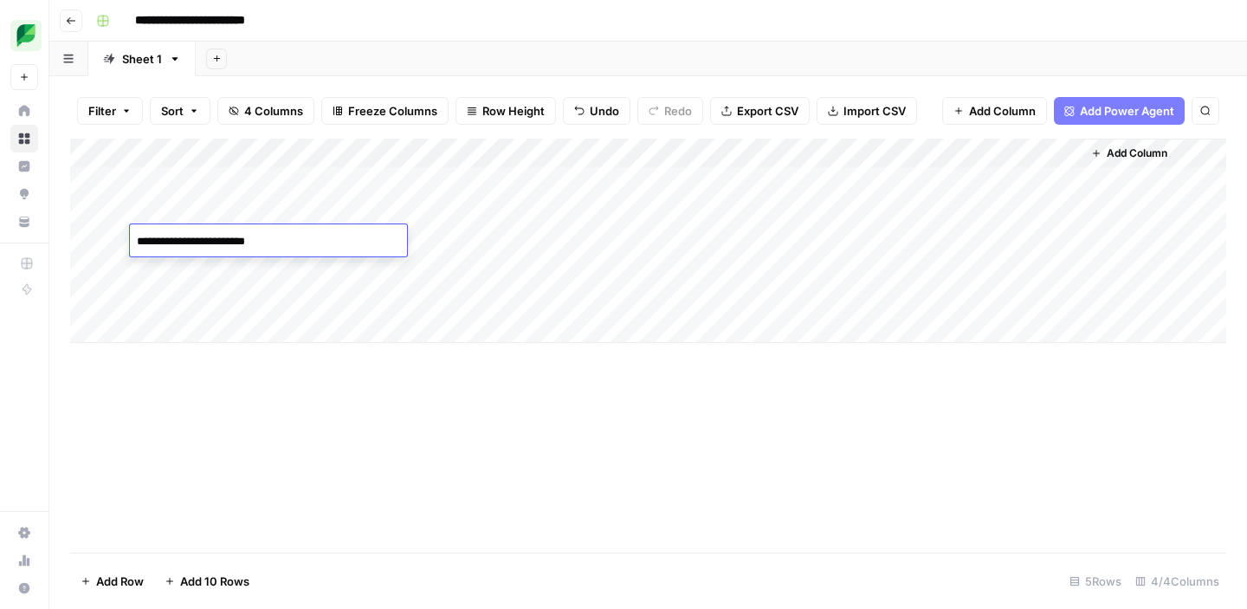
click at [266, 343] on div "Add Column" at bounding box center [648, 346] width 1156 height 414
click at [443, 216] on div "Add Column" at bounding box center [648, 241] width 1156 height 204
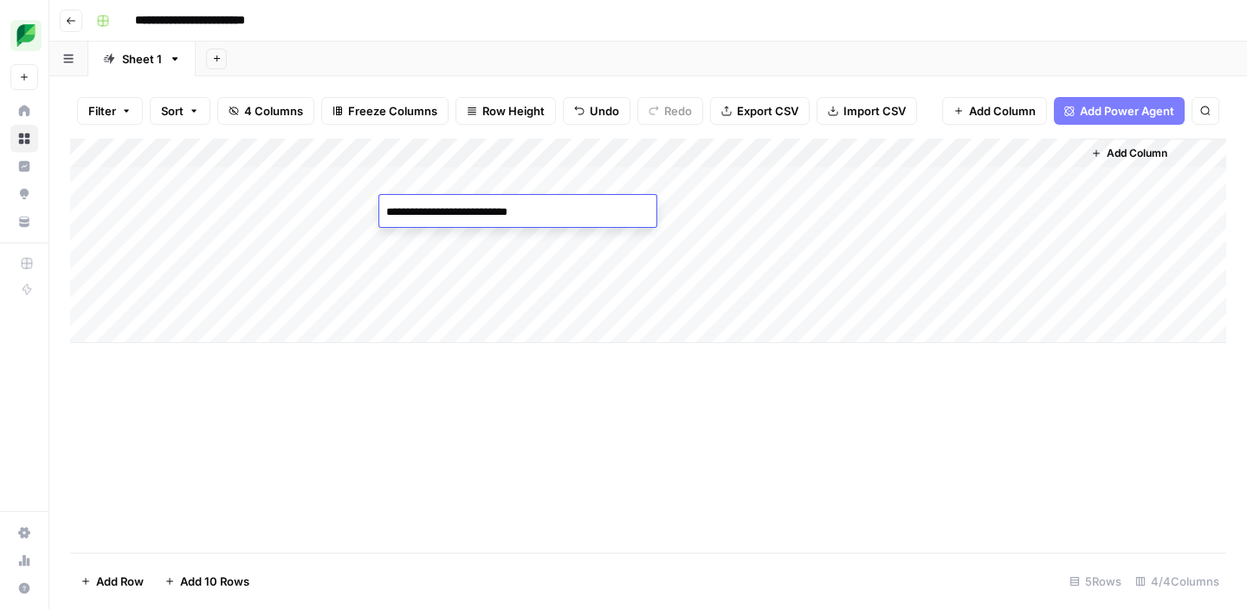
click at [421, 239] on div "Add Column" at bounding box center [648, 241] width 1156 height 204
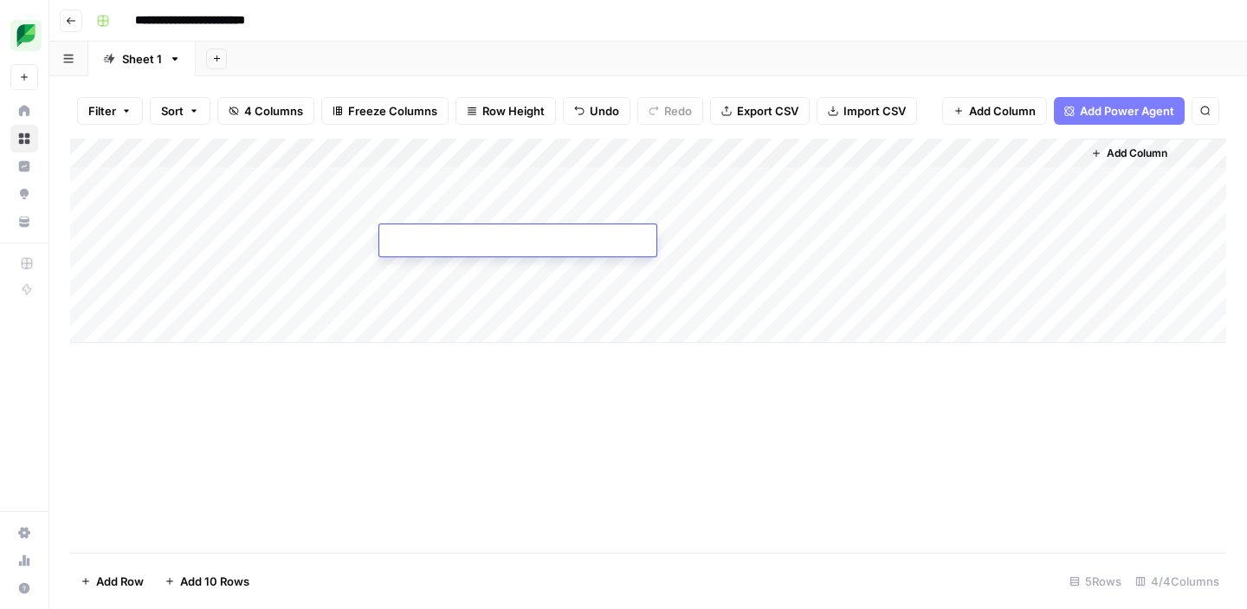
type textarea "**********"
click at [449, 421] on div "Add Column" at bounding box center [648, 346] width 1156 height 414
click at [688, 236] on div "Add Column" at bounding box center [648, 241] width 1156 height 204
type textarea "**********"
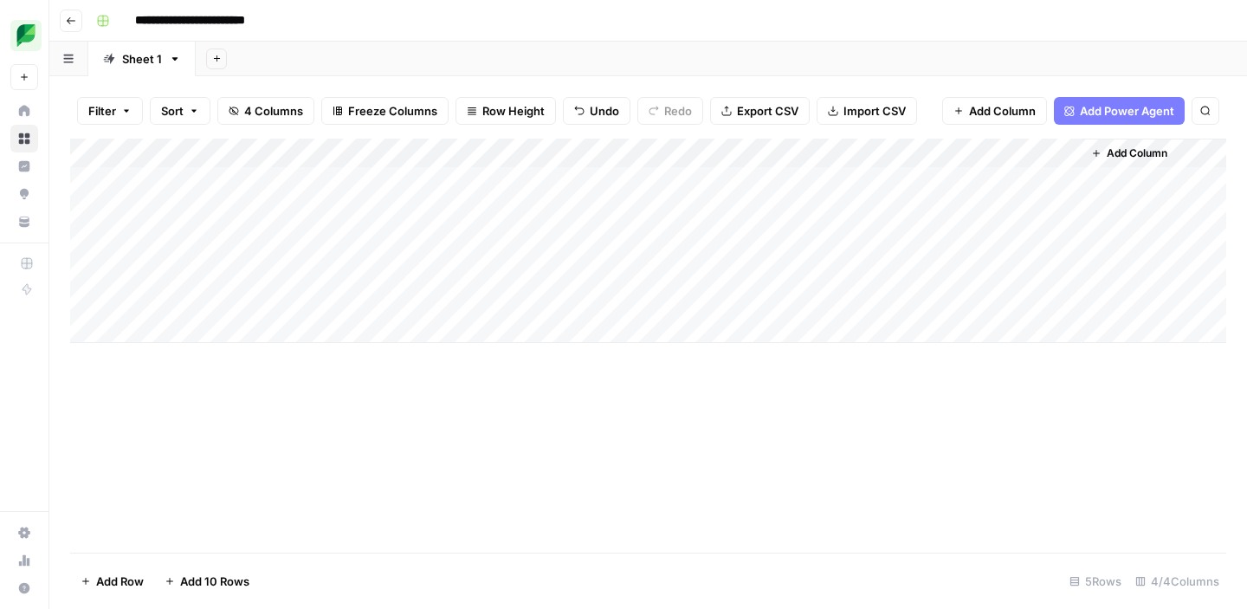
click at [978, 237] on div "Add Column" at bounding box center [648, 241] width 1156 height 204
